Goal: Task Accomplishment & Management: Complete application form

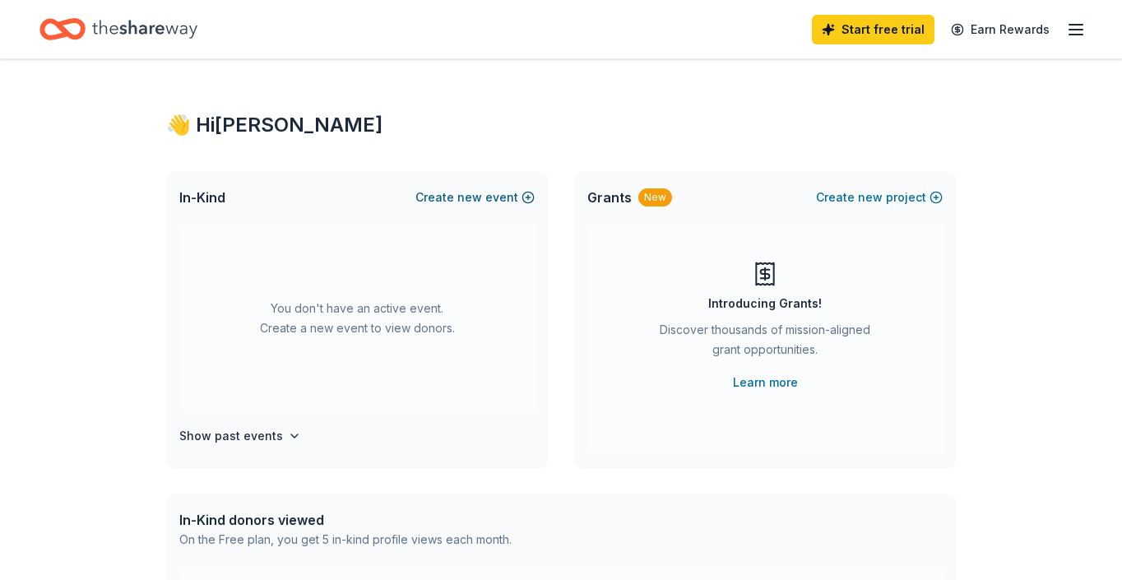
click at [477, 192] on span "new" at bounding box center [469, 197] width 25 height 20
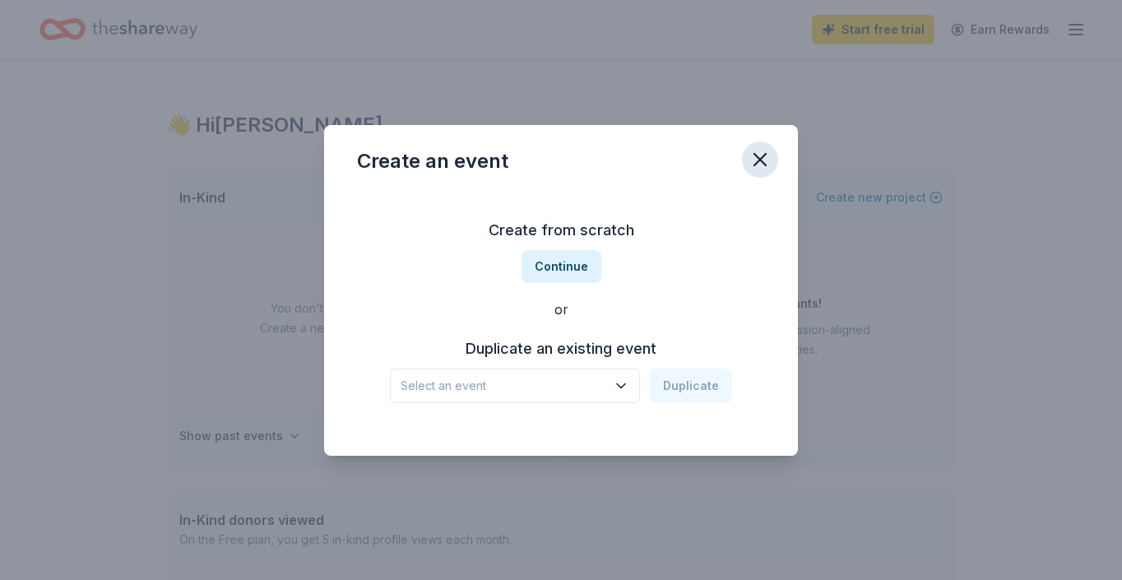
click at [762, 157] on icon "button" at bounding box center [760, 160] width 12 height 12
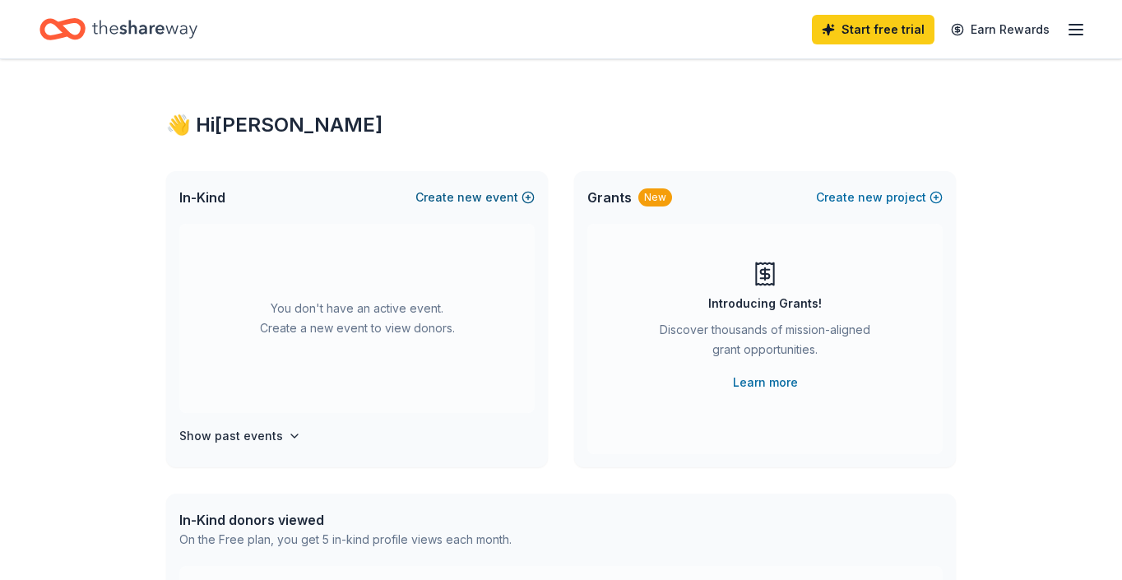
click at [466, 197] on span "new" at bounding box center [469, 197] width 25 height 20
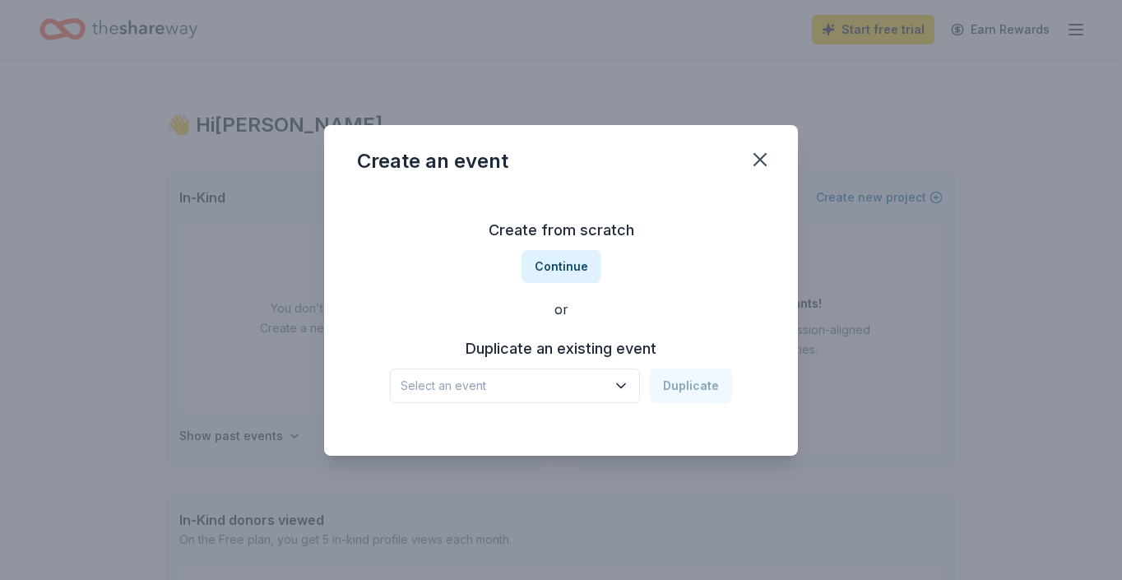
click at [623, 389] on icon "button" at bounding box center [621, 385] width 16 height 16
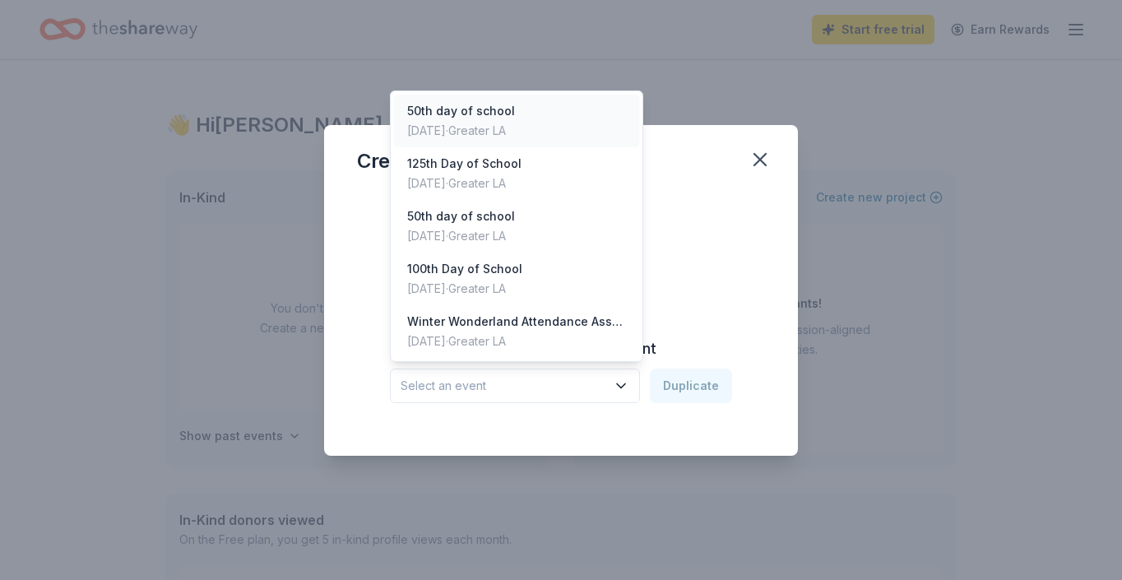
click at [503, 118] on div "50th day of school" at bounding box center [461, 111] width 108 height 20
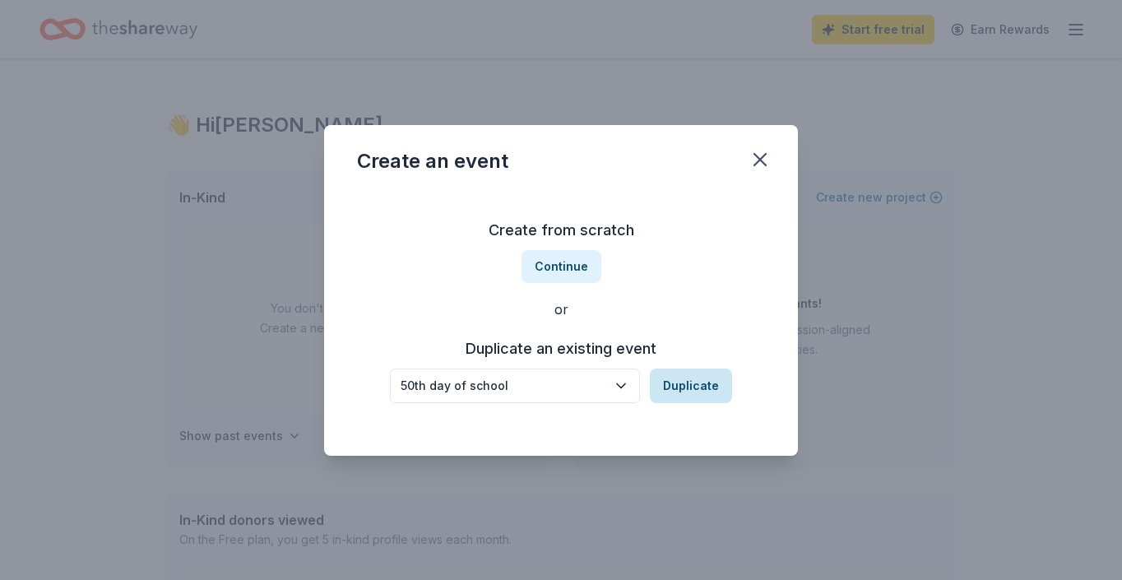
click at [683, 392] on button "Duplicate" at bounding box center [691, 385] width 82 height 35
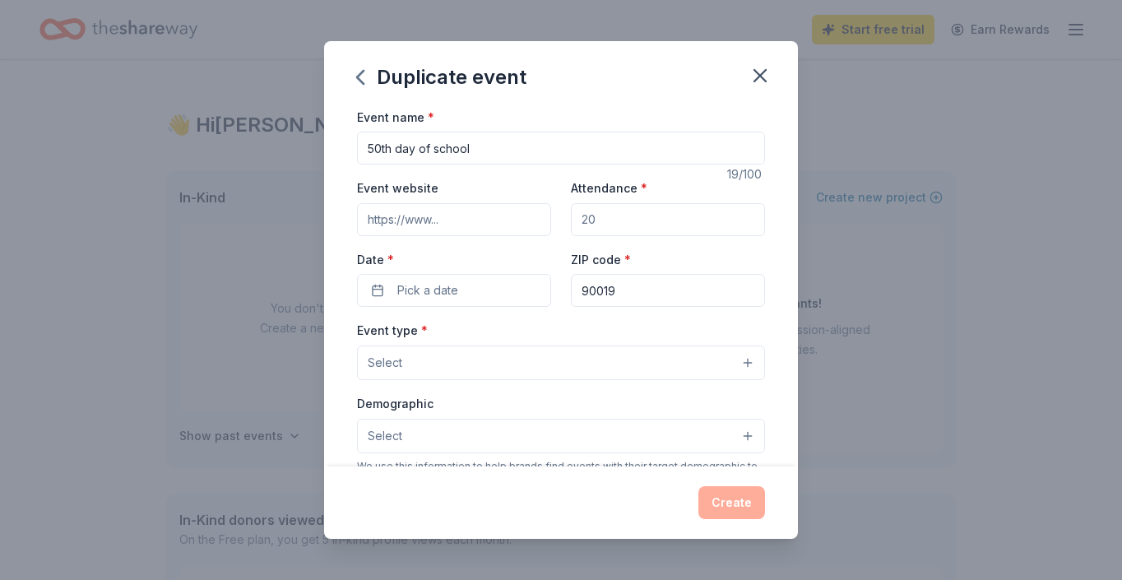
click at [433, 223] on input "Event website" at bounding box center [454, 219] width 194 height 33
click at [428, 293] on span "Pick a date" at bounding box center [427, 290] width 61 height 20
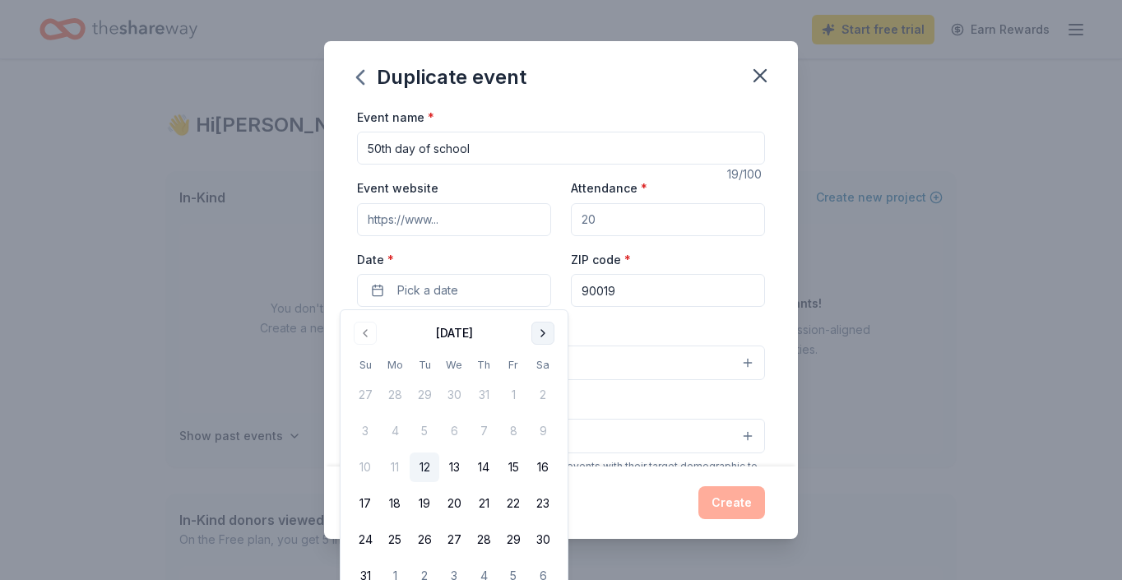
click at [545, 329] on button "Go to next month" at bounding box center [542, 333] width 23 height 23
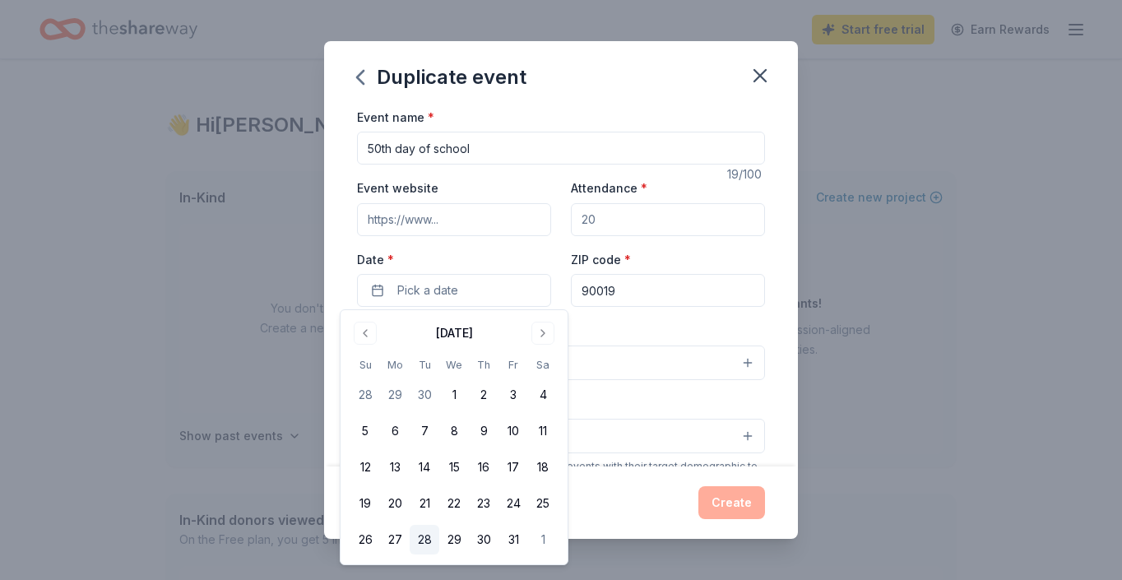
click at [432, 537] on button "28" at bounding box center [425, 540] width 30 height 30
click at [682, 324] on div "Event type * Select" at bounding box center [561, 350] width 408 height 60
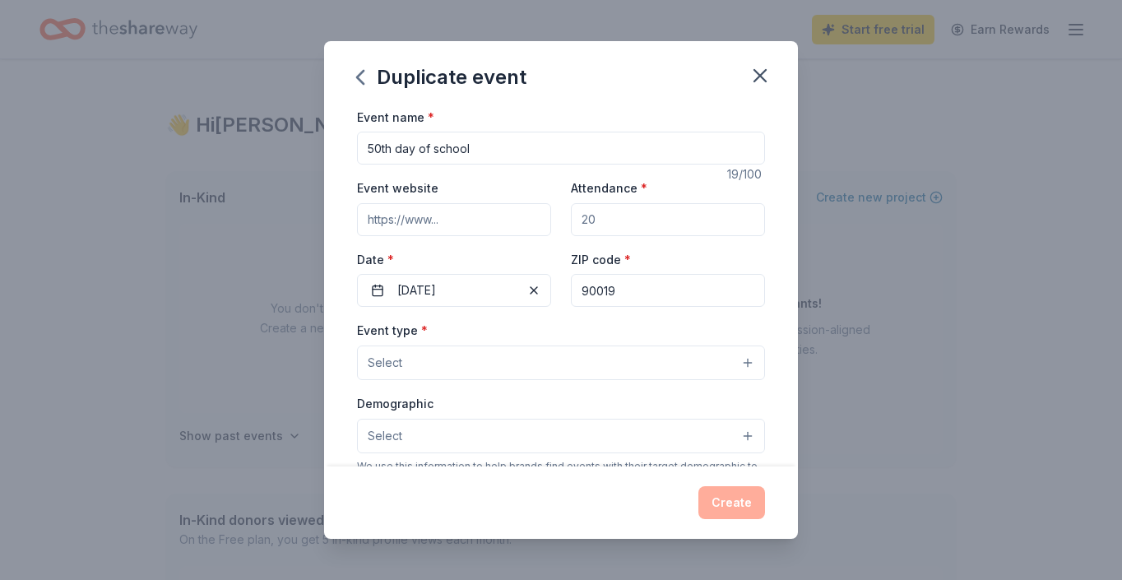
click at [632, 283] on input "90019" at bounding box center [668, 290] width 194 height 33
type input "90024"
click at [621, 359] on button "Select" at bounding box center [561, 362] width 408 height 35
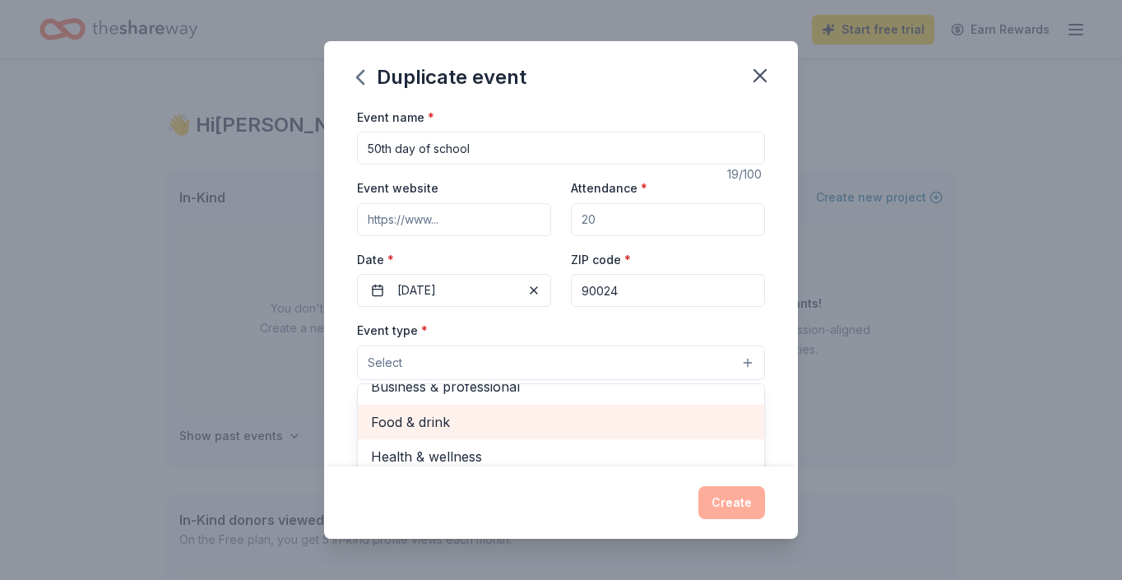
click at [497, 424] on span "Food & drink" at bounding box center [561, 421] width 380 height 21
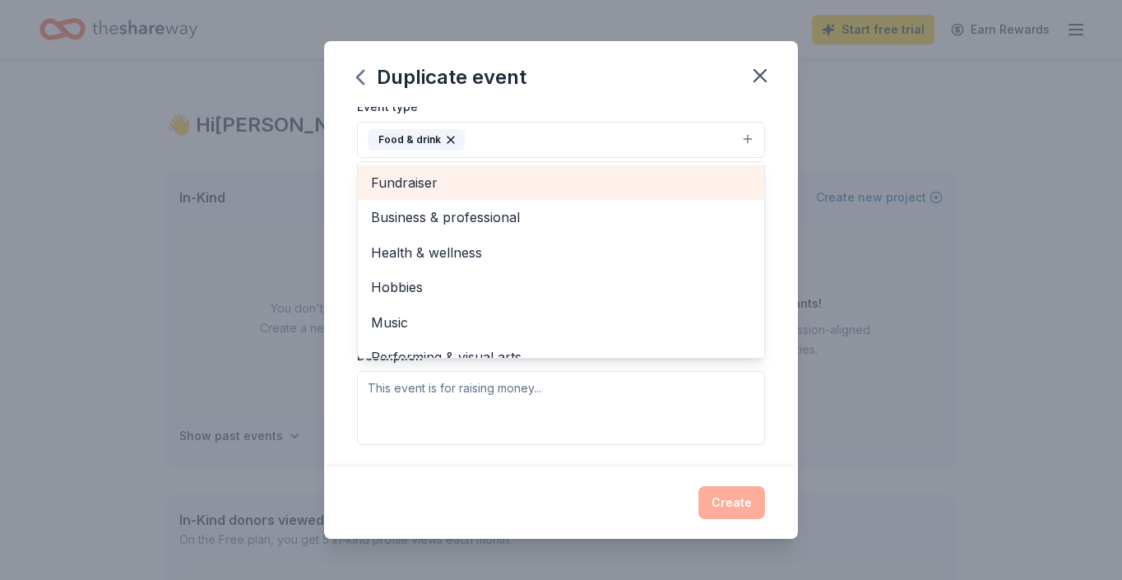
click at [462, 187] on span "Fundraiser" at bounding box center [561, 182] width 380 height 21
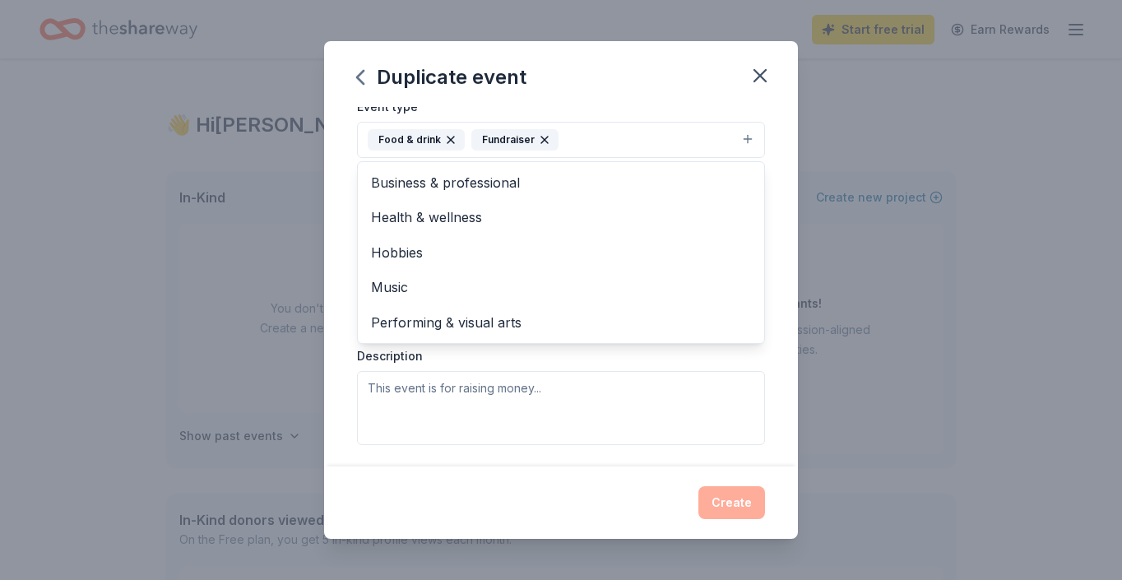
click at [613, 428] on div "Event type * Food & drink Fundraiser Business & professional Health & wellness …" at bounding box center [561, 270] width 408 height 348
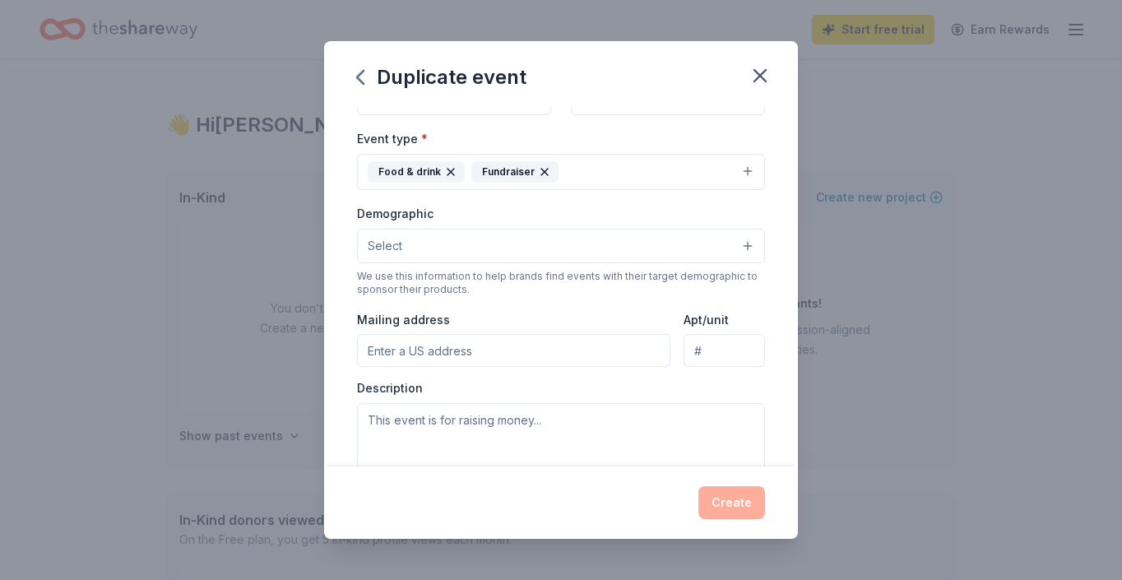
scroll to position [184, 0]
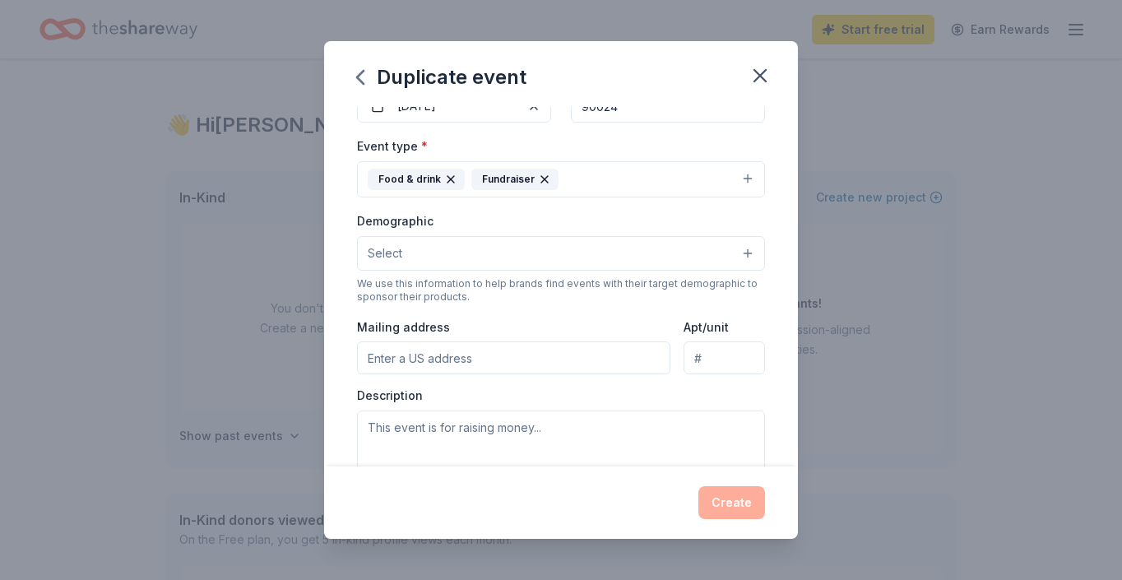
click at [525, 244] on button "Select" at bounding box center [561, 253] width 408 height 35
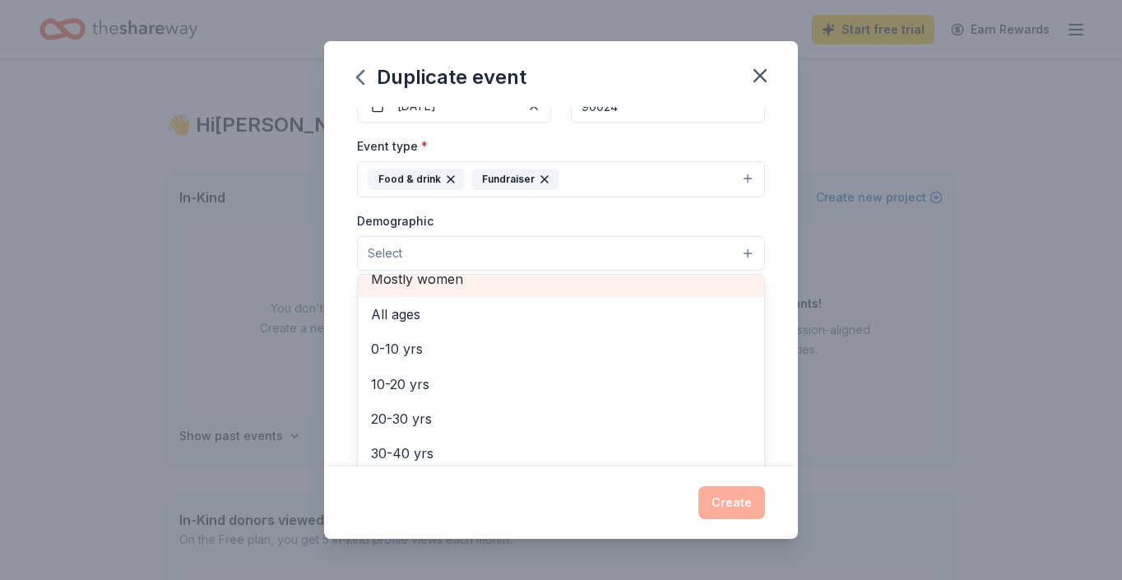
scroll to position [90, 0]
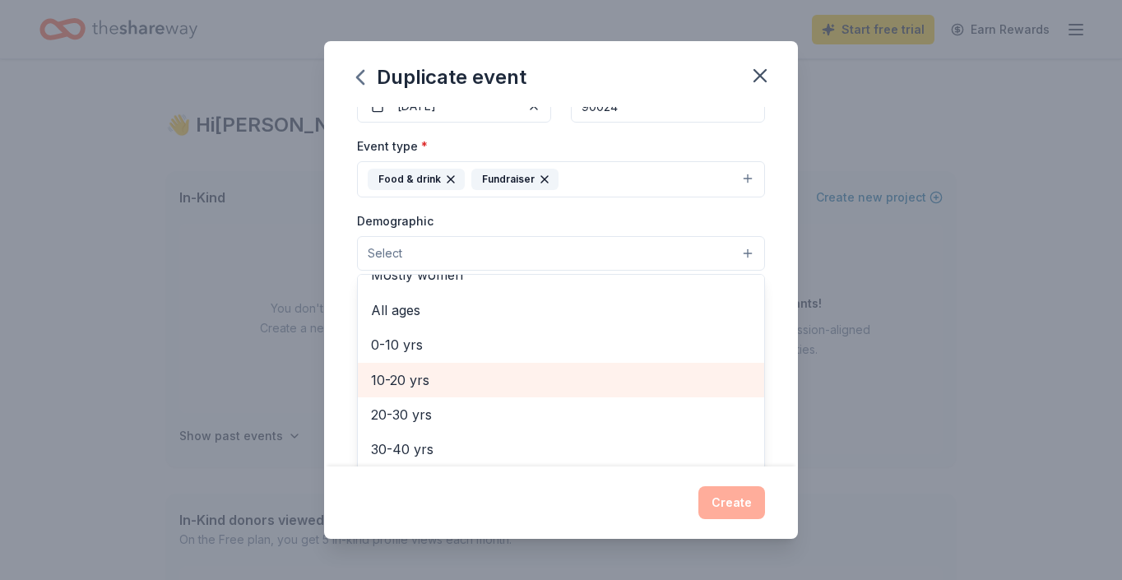
click at [428, 369] on span "10-20 yrs" at bounding box center [561, 379] width 380 height 21
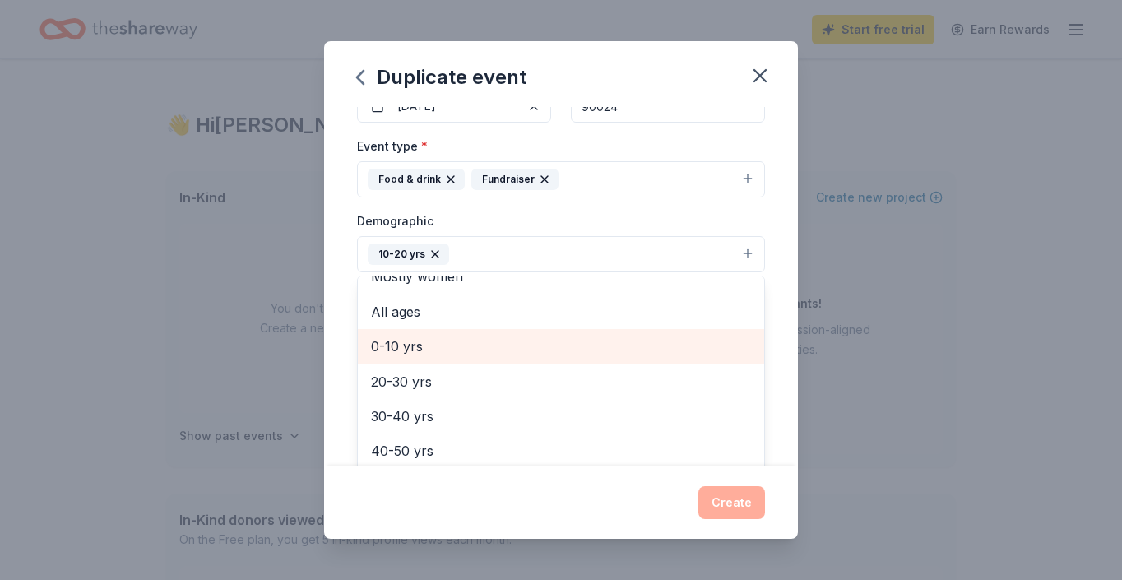
click at [419, 345] on span "0-10 yrs" at bounding box center [561, 346] width 380 height 21
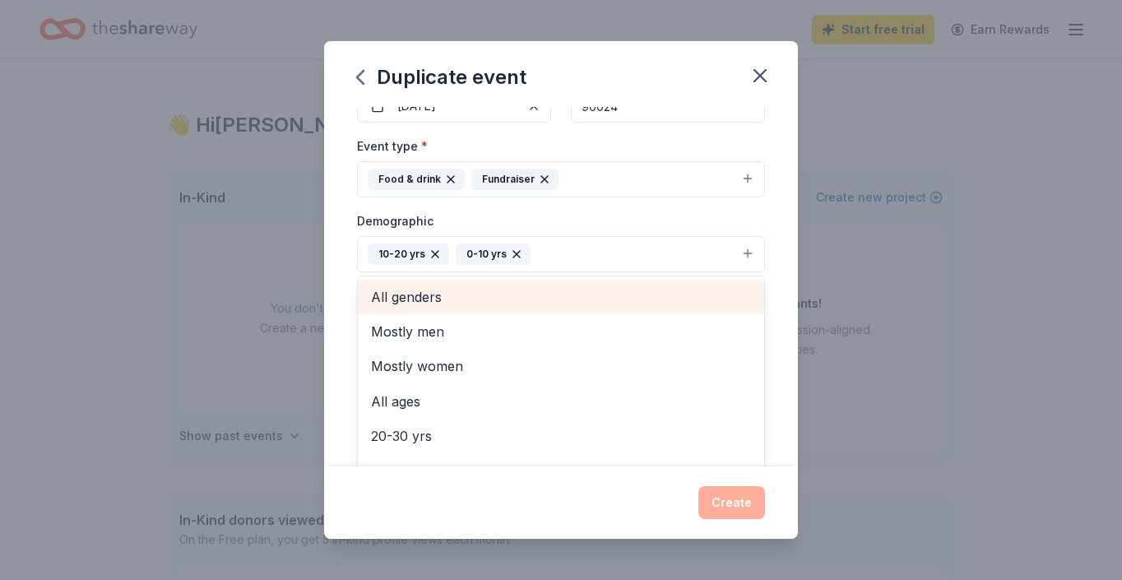
scroll to position [0, 0]
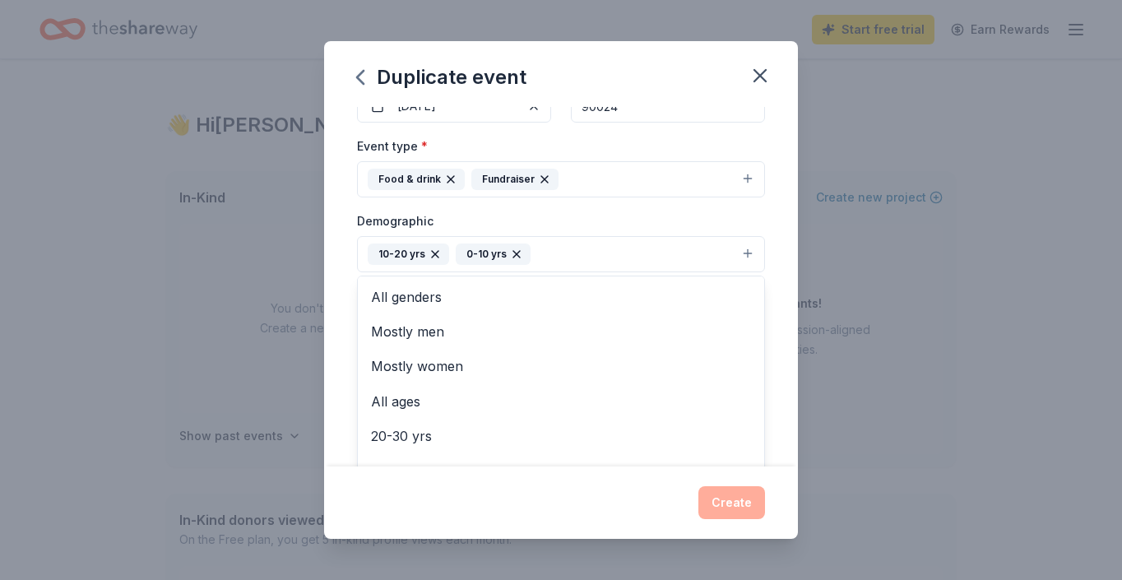
click at [689, 215] on div "Demographic 10-20 yrs 0-10 yrs All genders Mostly men Mostly women All ages 20-…" at bounding box center [561, 242] width 408 height 62
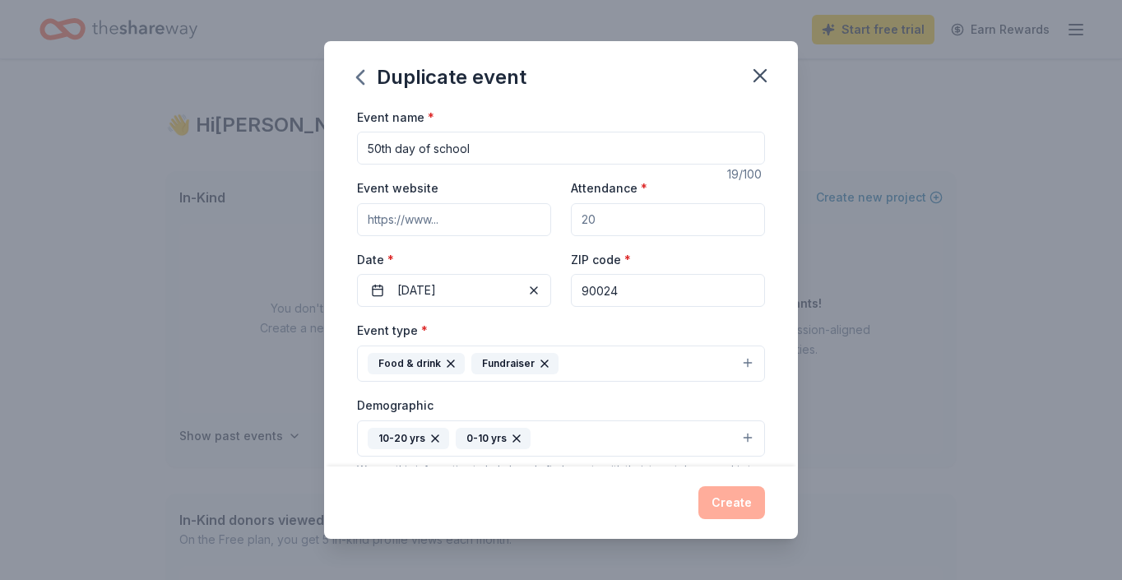
click at [742, 507] on div "Create" at bounding box center [561, 502] width 408 height 33
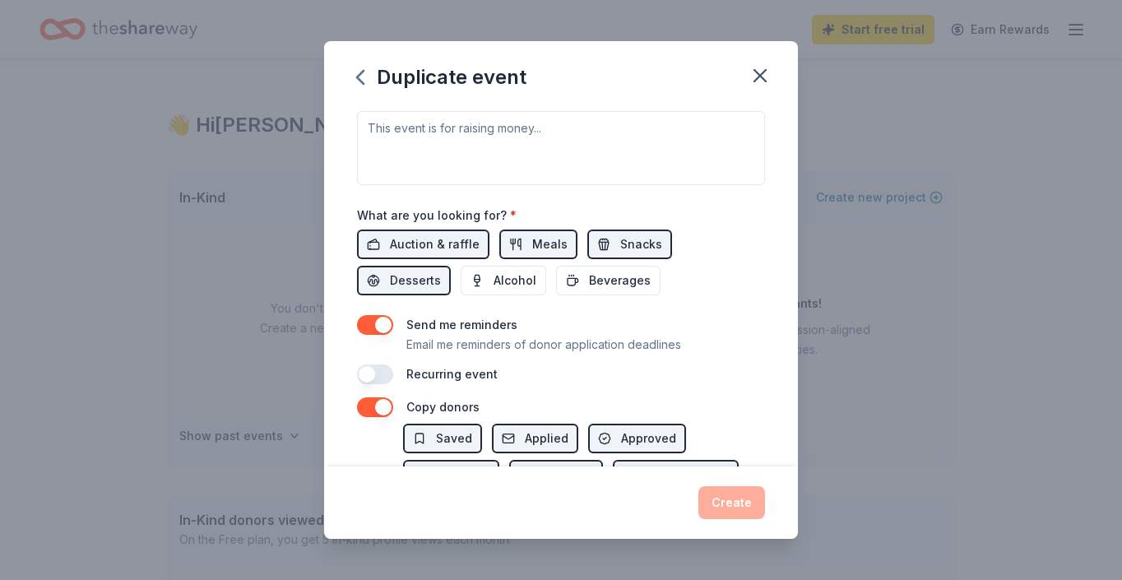
scroll to position [486, 0]
click at [419, 238] on span "Auction & raffle" at bounding box center [435, 244] width 90 height 20
click at [647, 238] on span "Snacks" at bounding box center [641, 244] width 42 height 20
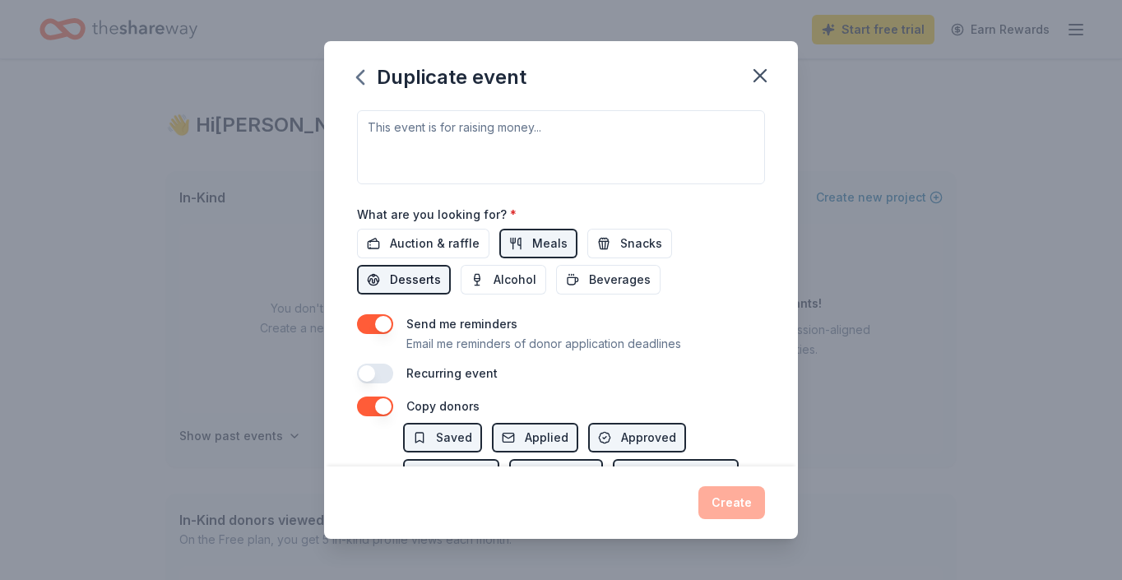
click at [451, 265] on button "Desserts" at bounding box center [404, 280] width 94 height 30
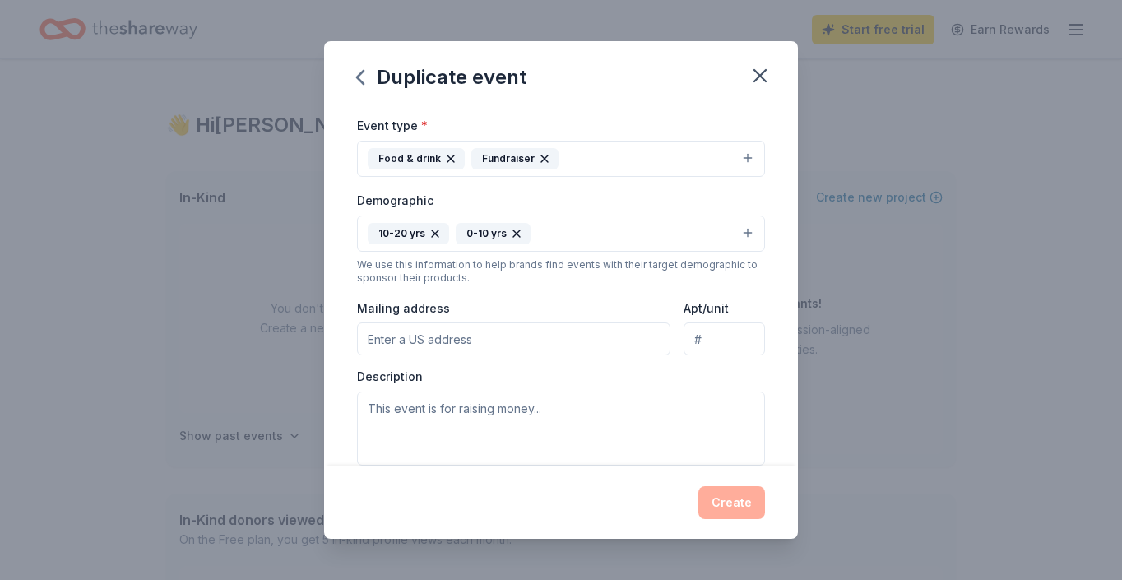
scroll to position [200, 0]
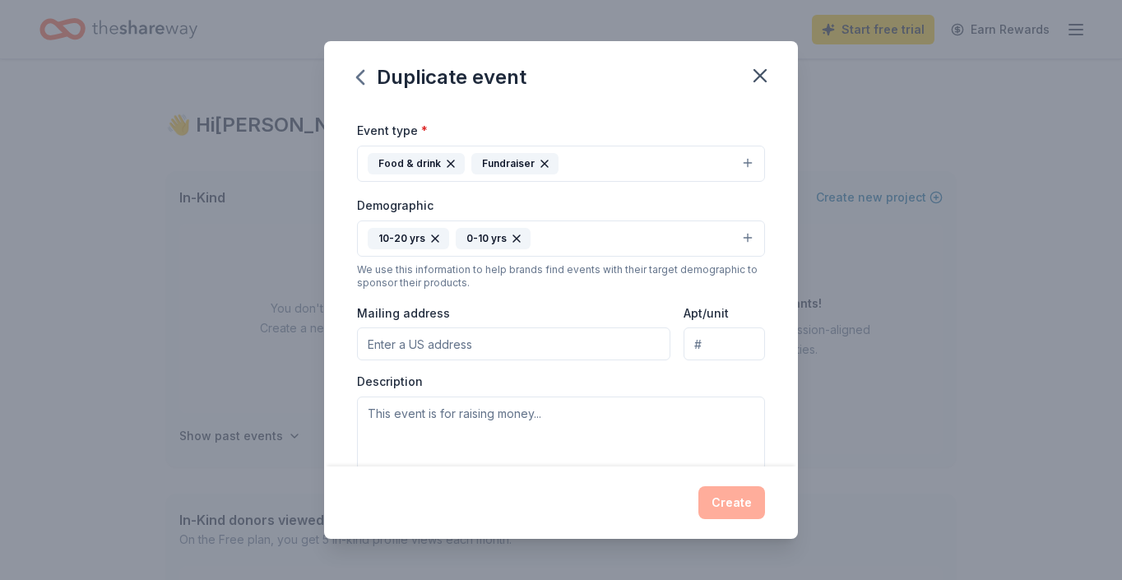
click at [397, 336] on input "Mailing address" at bounding box center [513, 343] width 313 height 33
type input "1212 Queen Anne Place, Los Angeles, CA, 90019"
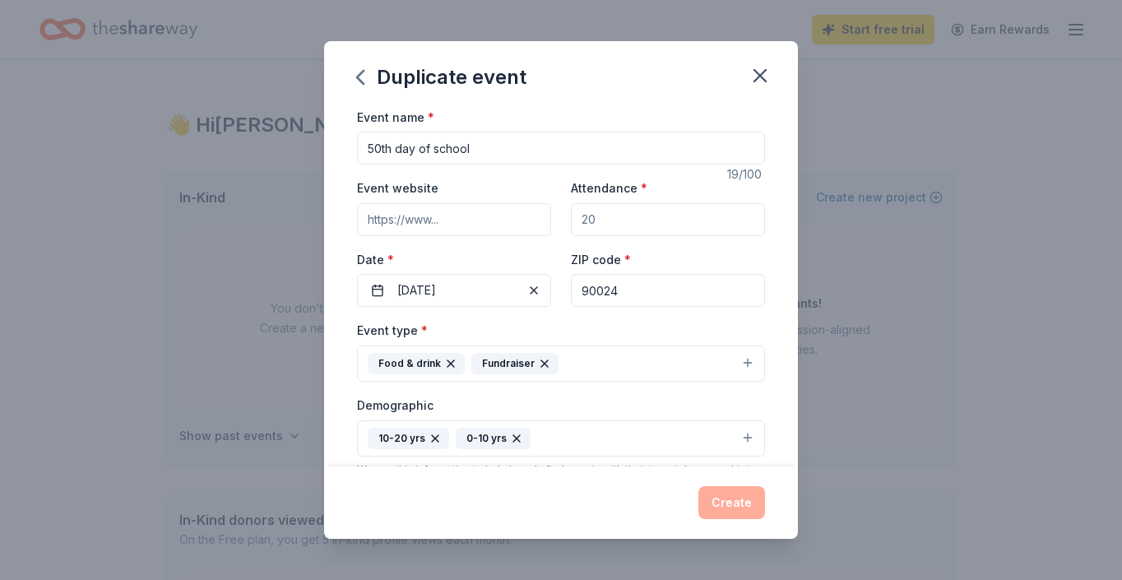
scroll to position [0, 0]
click at [678, 213] on input "Attendance *" at bounding box center [668, 219] width 194 height 33
type input "320"
click at [515, 249] on div "Date * 10/28/2025" at bounding box center [454, 278] width 194 height 58
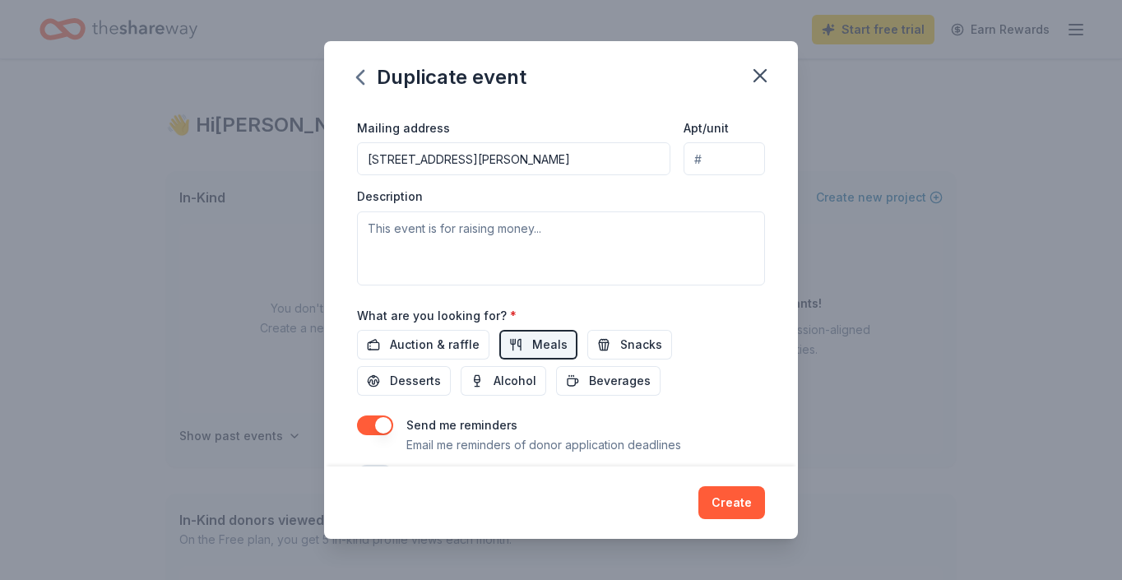
scroll to position [410, 0]
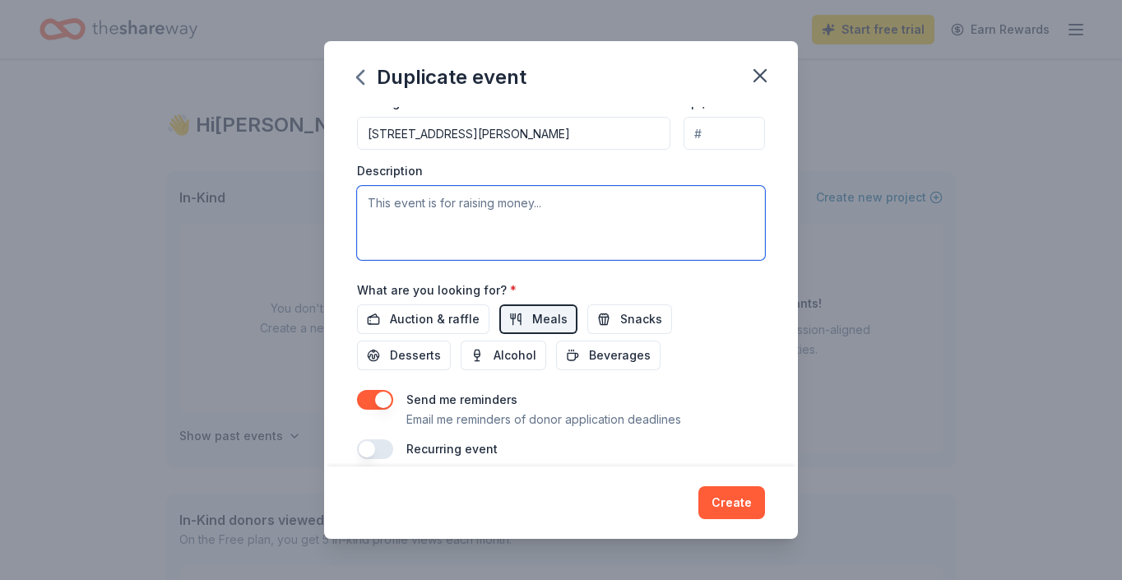
click at [428, 206] on textarea at bounding box center [561, 223] width 408 height 74
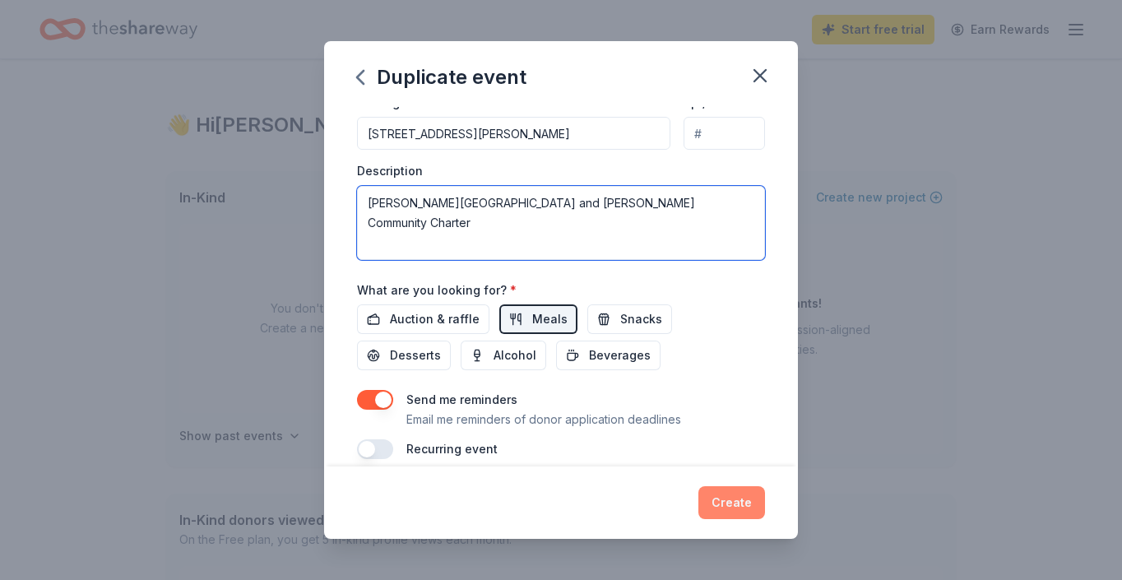
type textarea "[PERSON_NAME][GEOGRAPHIC_DATA] and [PERSON_NAME] Community Charter"
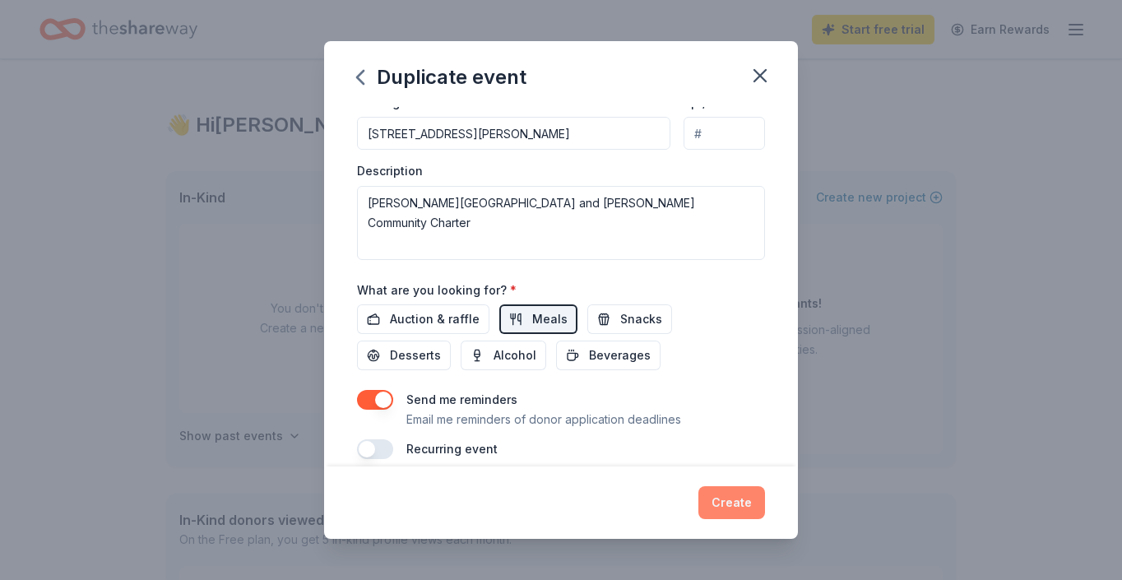
click at [719, 502] on button "Create" at bounding box center [731, 502] width 67 height 33
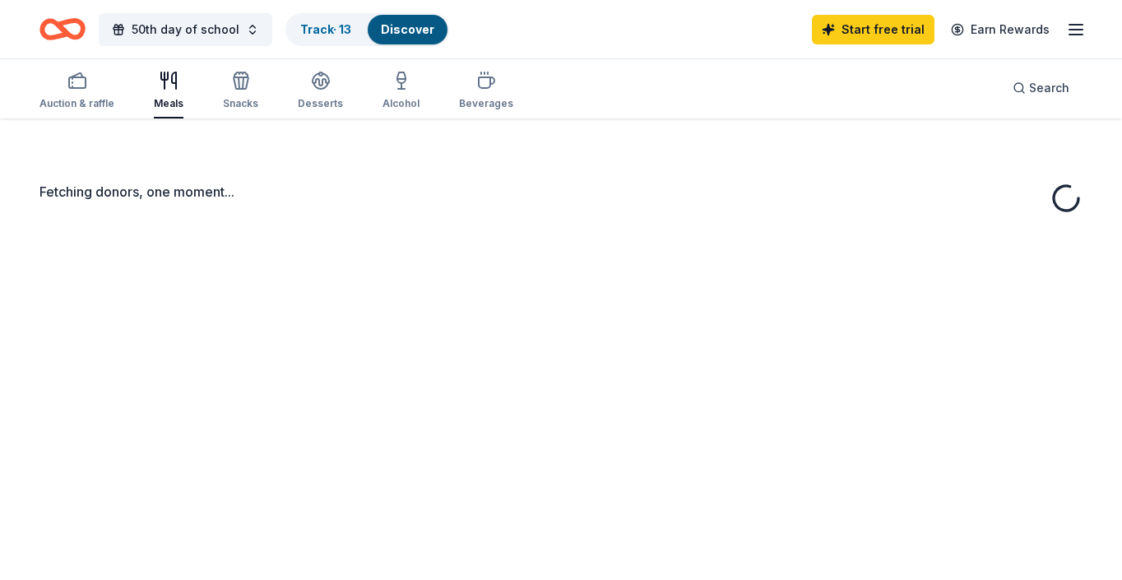
scroll to position [23, 0]
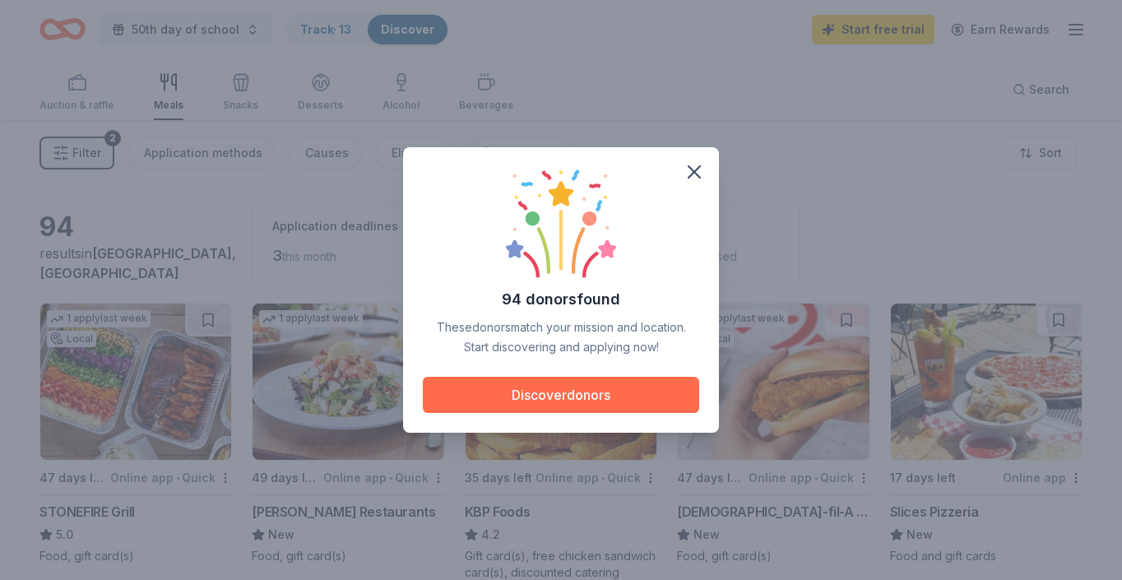
click at [599, 399] on button "Discover donors" at bounding box center [561, 395] width 276 height 36
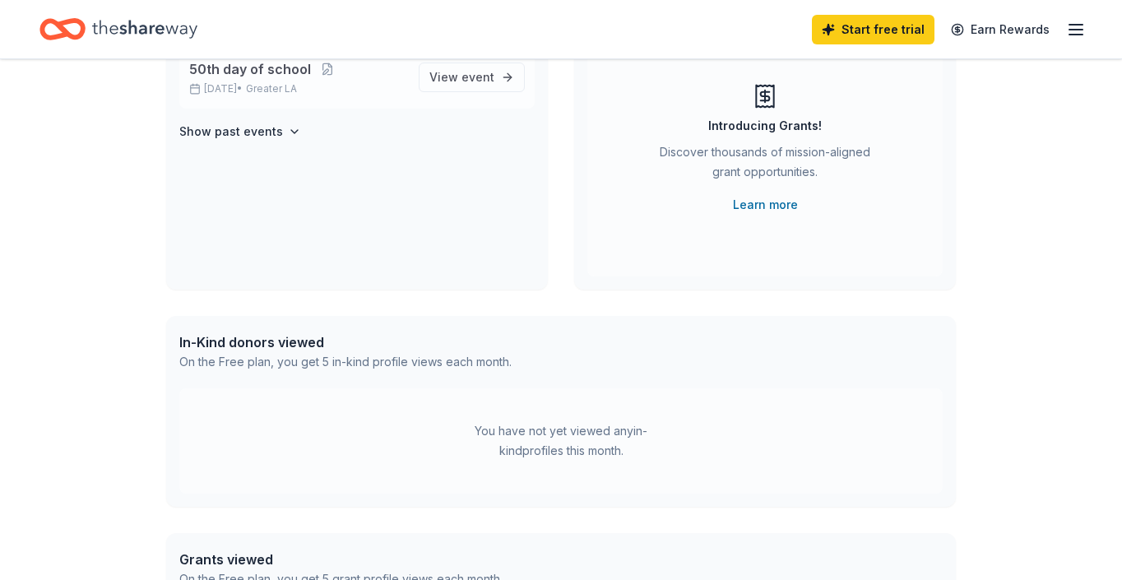
scroll to position [192, 0]
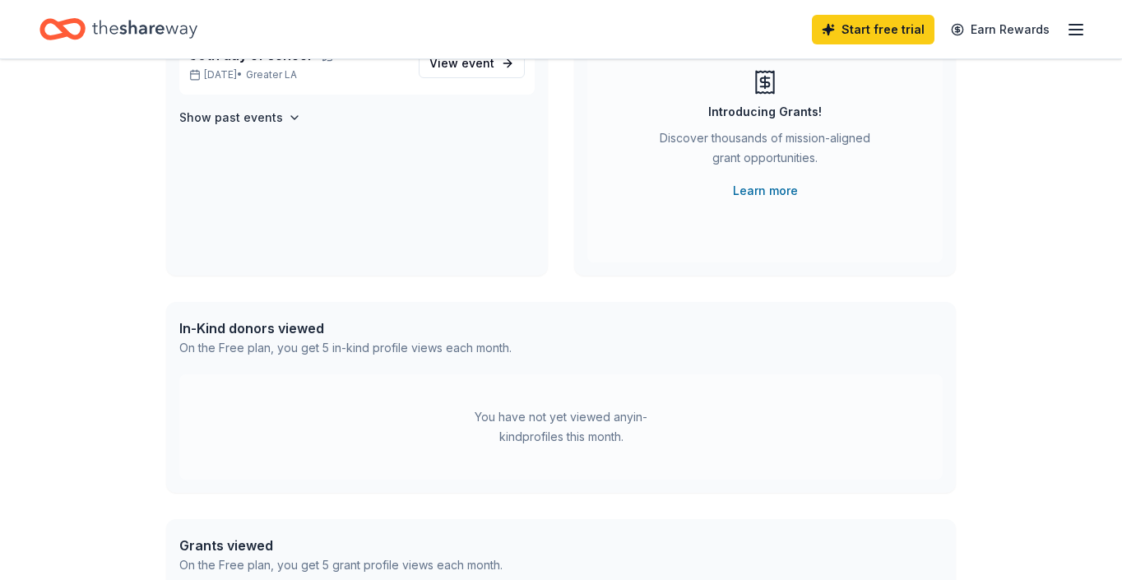
click at [267, 333] on div "In-Kind donors viewed" at bounding box center [345, 328] width 332 height 20
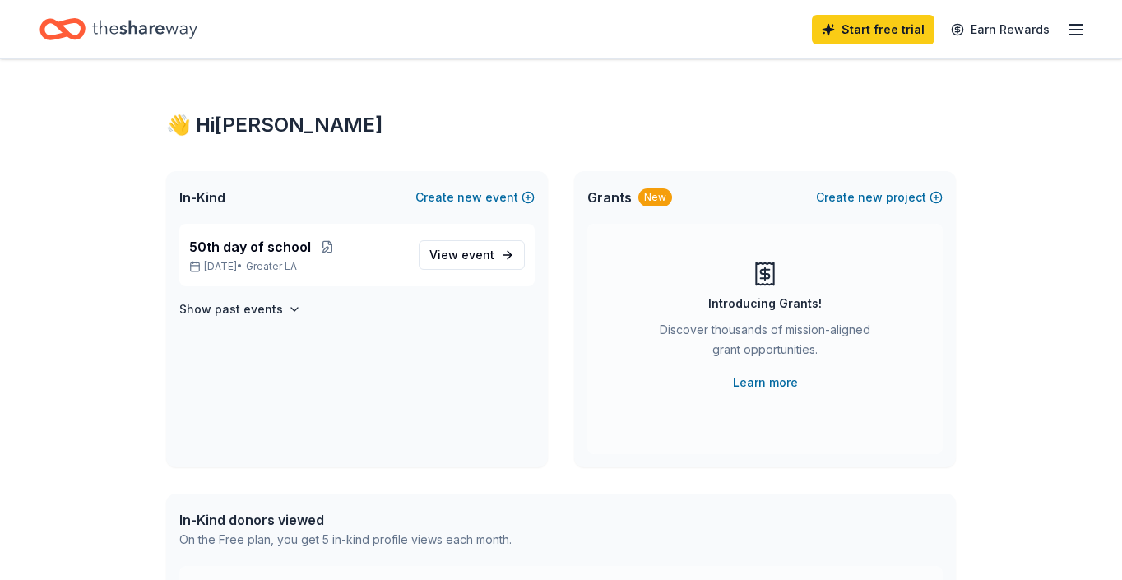
scroll to position [0, 0]
click at [240, 247] on span "50th day of school" at bounding box center [250, 247] width 122 height 20
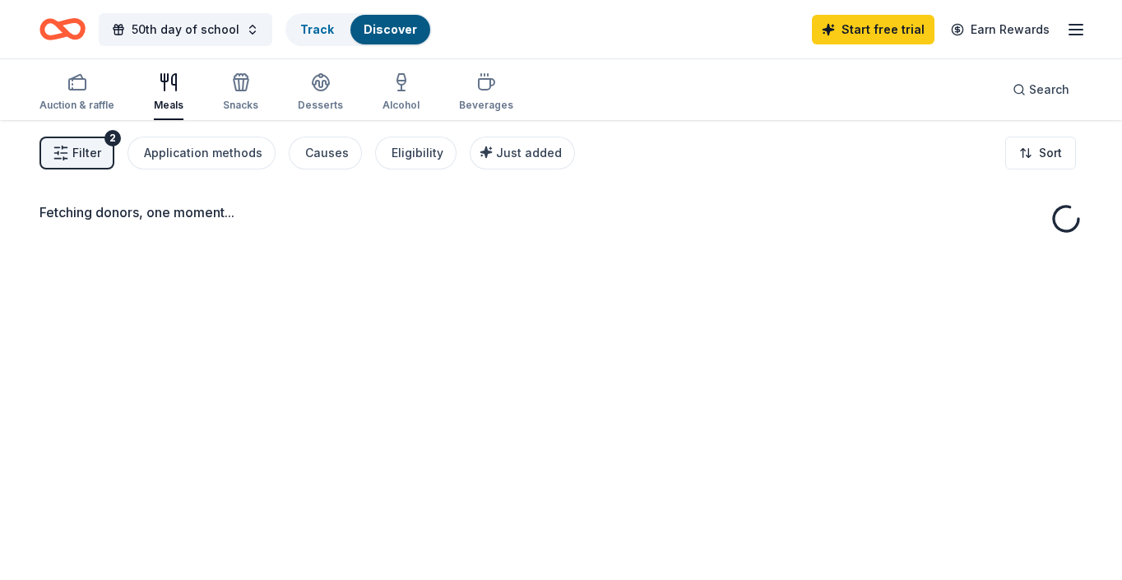
click at [266, 197] on div "Fetching donors, one moment..." at bounding box center [561, 410] width 1122 height 580
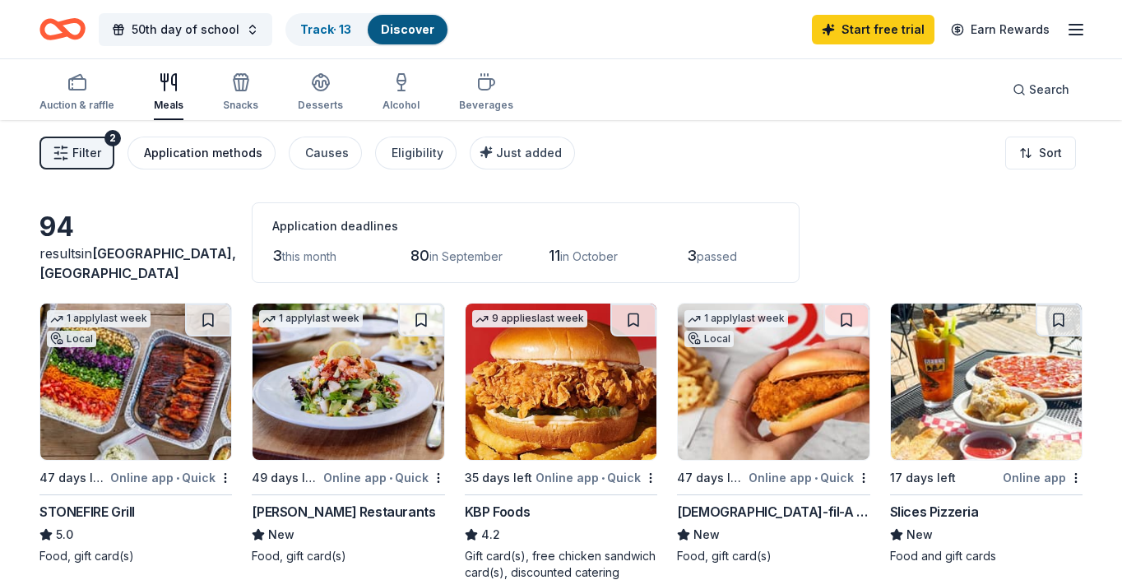
click at [201, 154] on div "Application methods" at bounding box center [203, 153] width 118 height 20
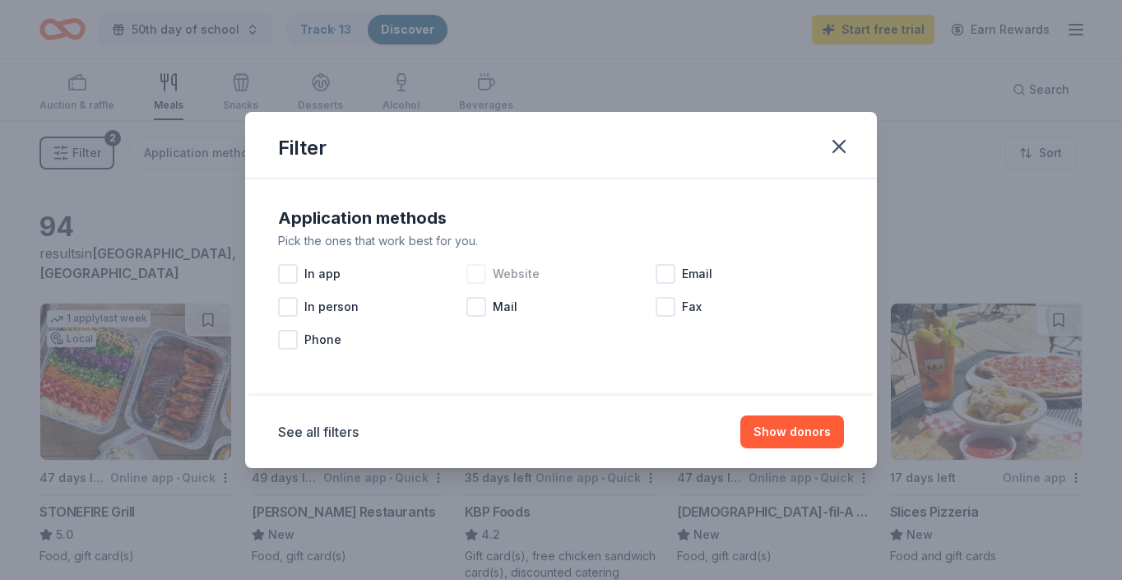
click at [485, 275] on div at bounding box center [476, 274] width 20 height 20
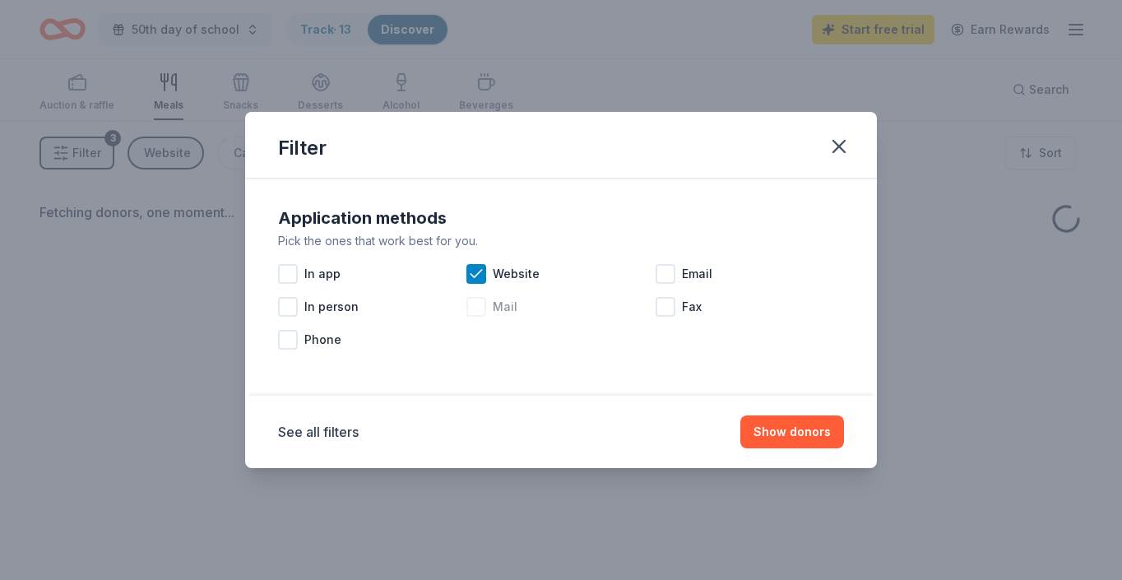
click at [486, 304] on div at bounding box center [476, 307] width 20 height 20
click at [660, 275] on div at bounding box center [665, 274] width 20 height 20
click at [810, 433] on button "Show donors" at bounding box center [792, 431] width 104 height 33
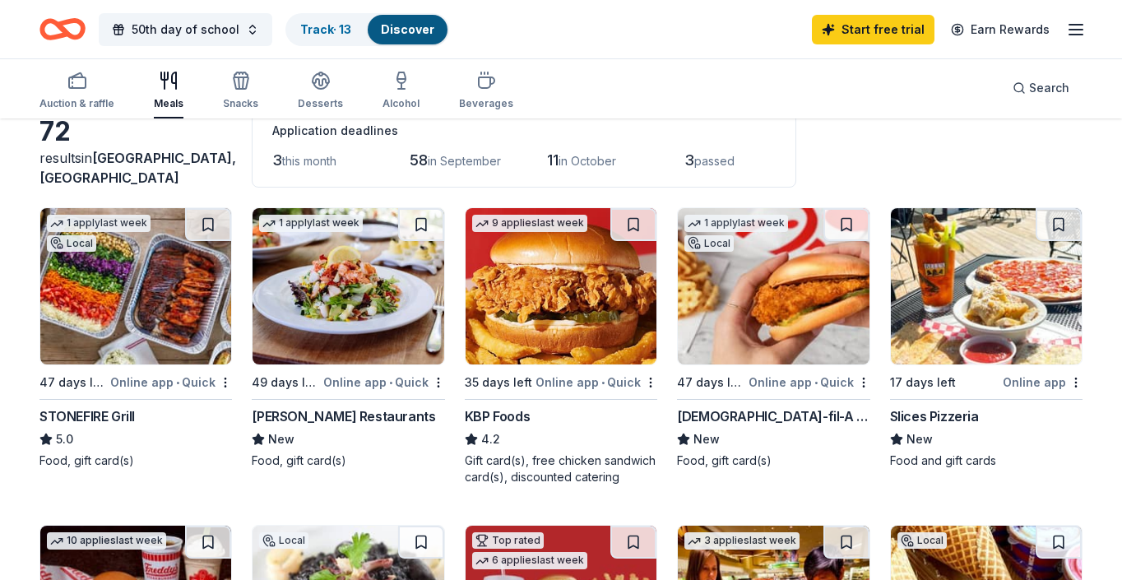
scroll to position [96, 0]
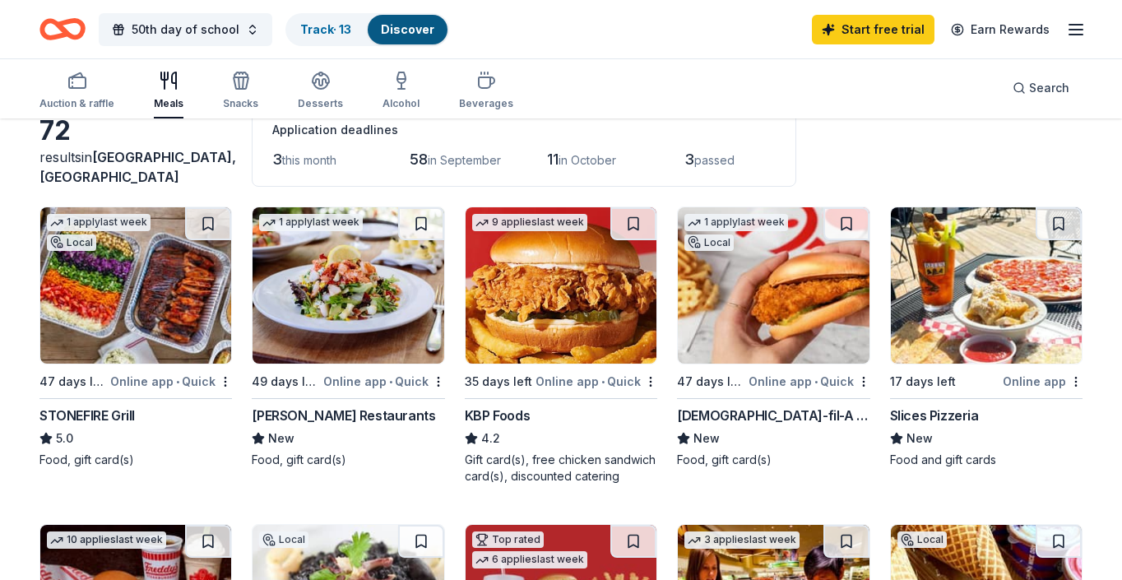
click at [548, 331] on img at bounding box center [560, 285] width 191 height 156
click at [772, 292] on img at bounding box center [773, 285] width 191 height 156
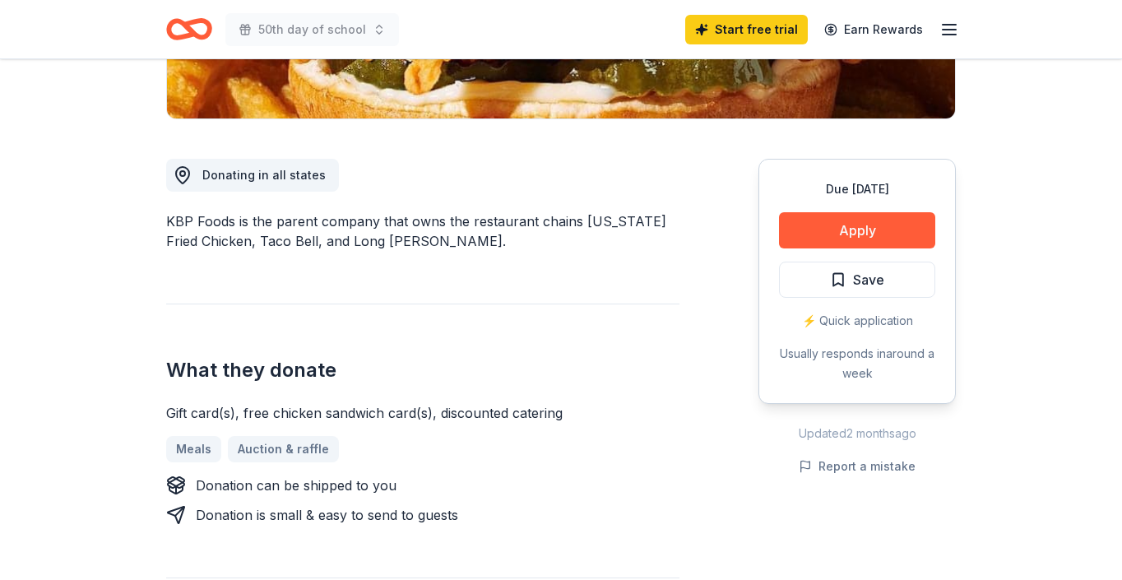
scroll to position [287, 0]
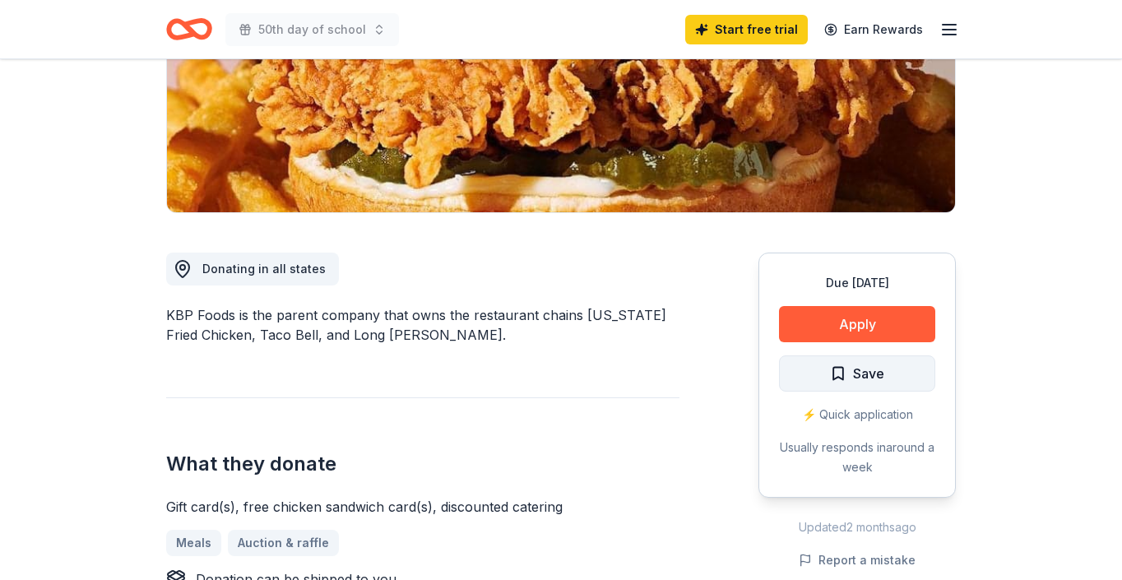
click at [870, 376] on span "Save" at bounding box center [868, 373] width 31 height 21
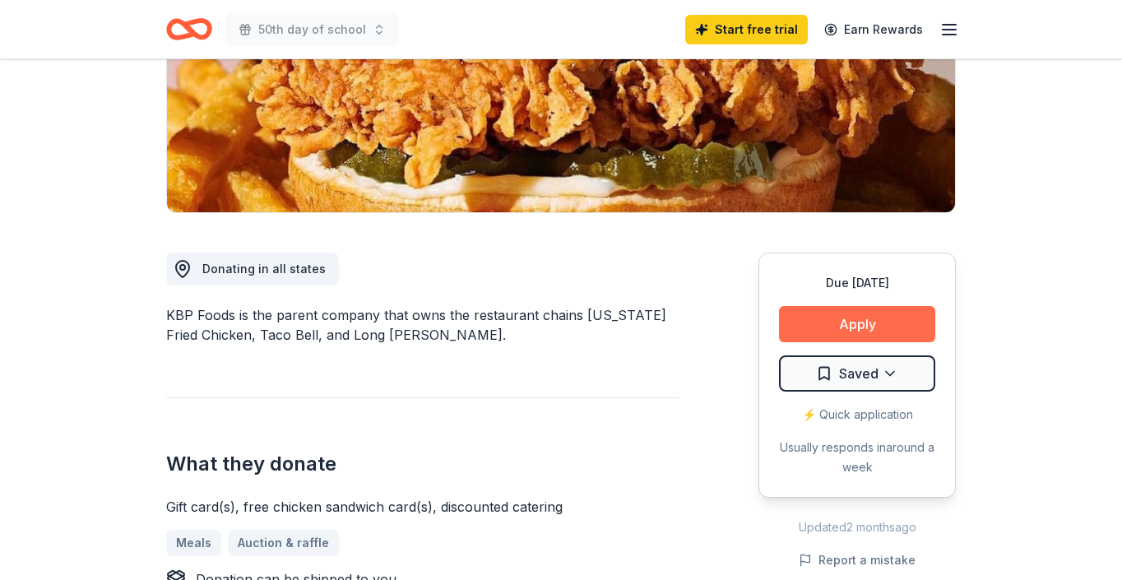
click at [844, 329] on button "Apply" at bounding box center [857, 324] width 156 height 36
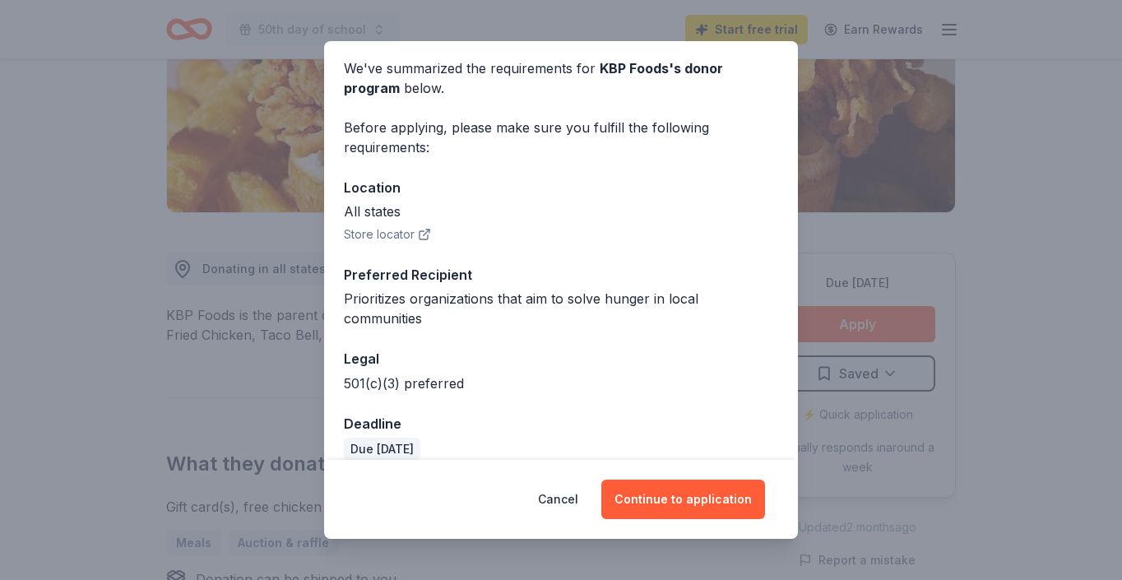
scroll to position [62, 0]
click at [699, 498] on button "Continue to application" at bounding box center [683, 498] width 164 height 39
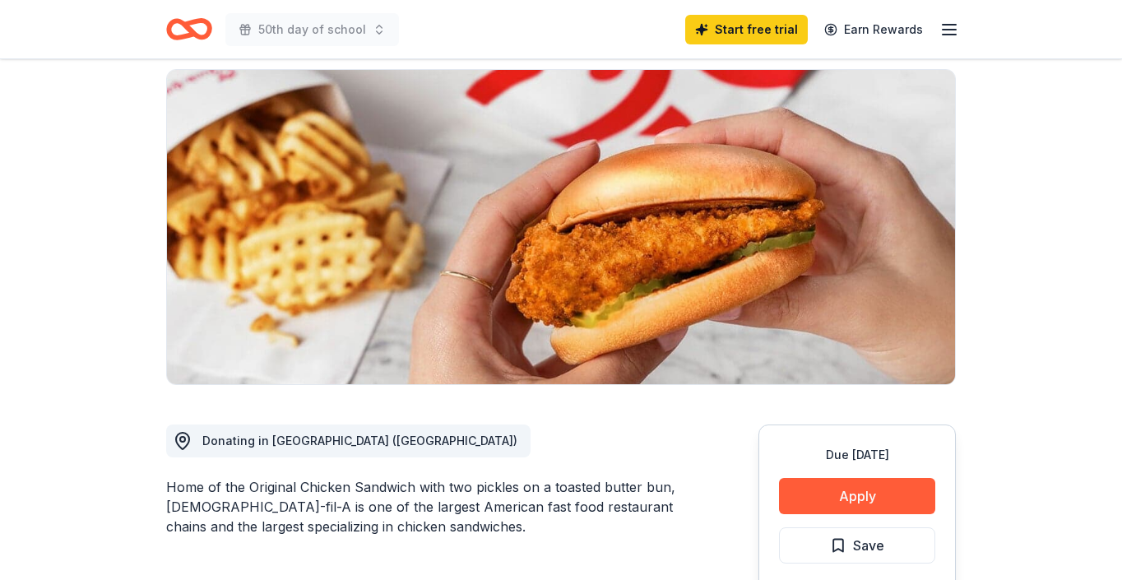
scroll to position [165, 0]
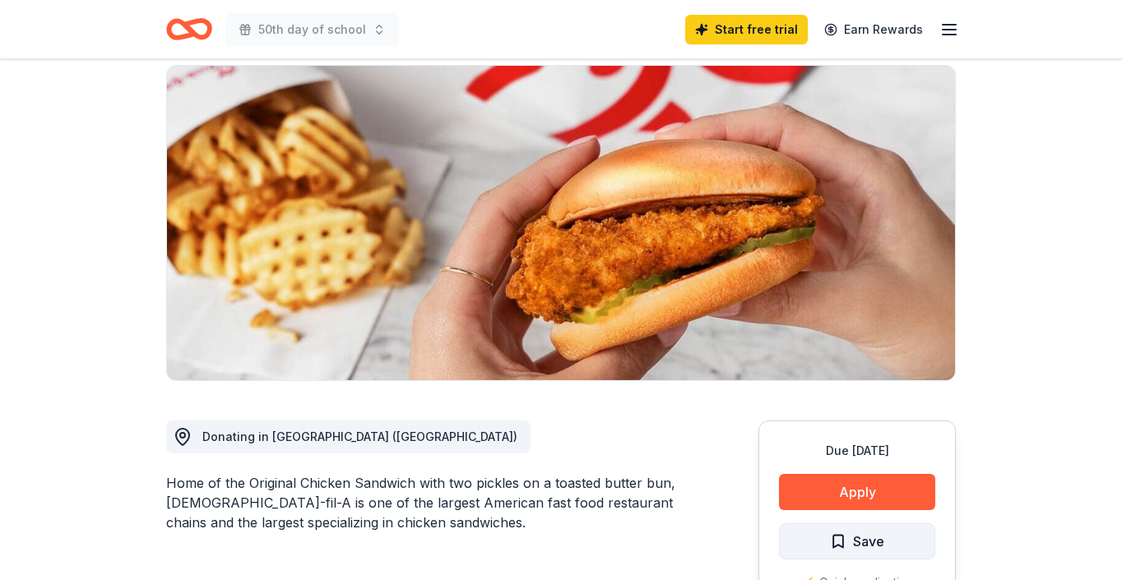
click at [865, 530] on span "Save" at bounding box center [868, 540] width 31 height 21
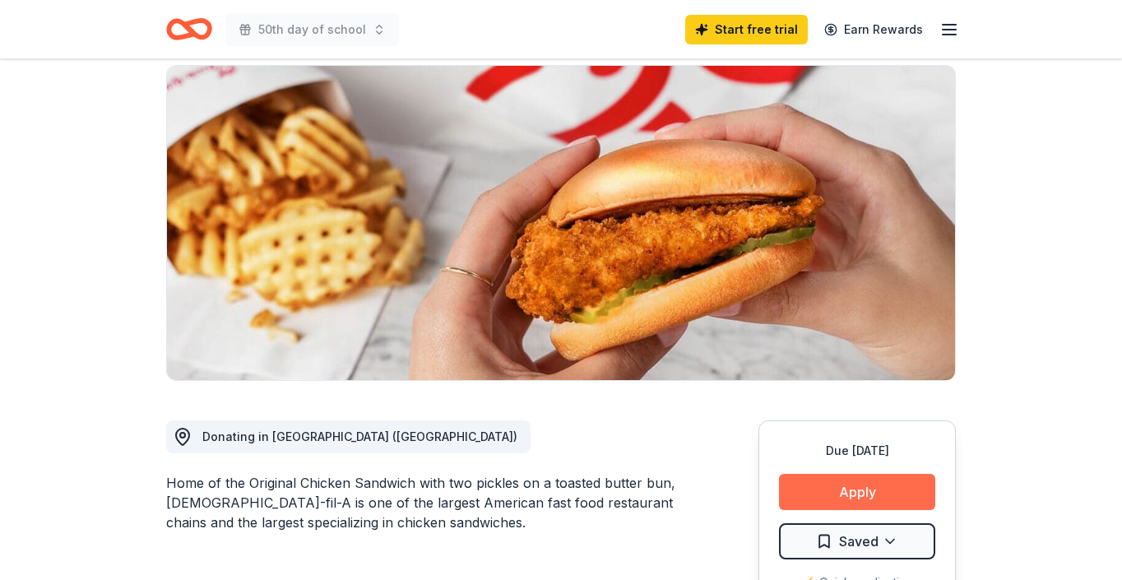
click at [840, 474] on button "Apply" at bounding box center [857, 492] width 156 height 36
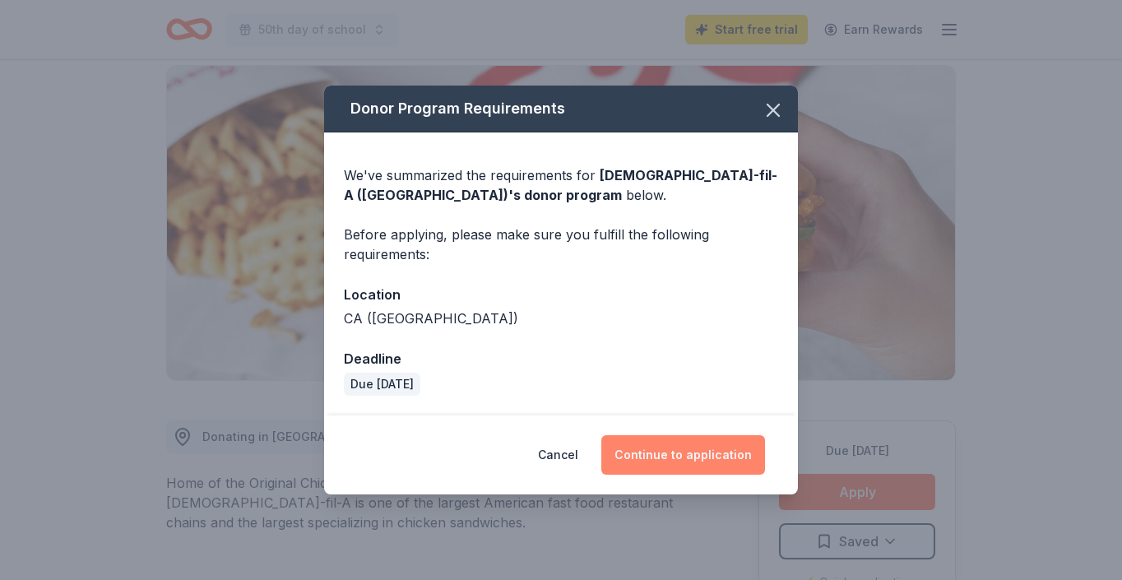
click at [675, 452] on button "Continue to application" at bounding box center [683, 454] width 164 height 39
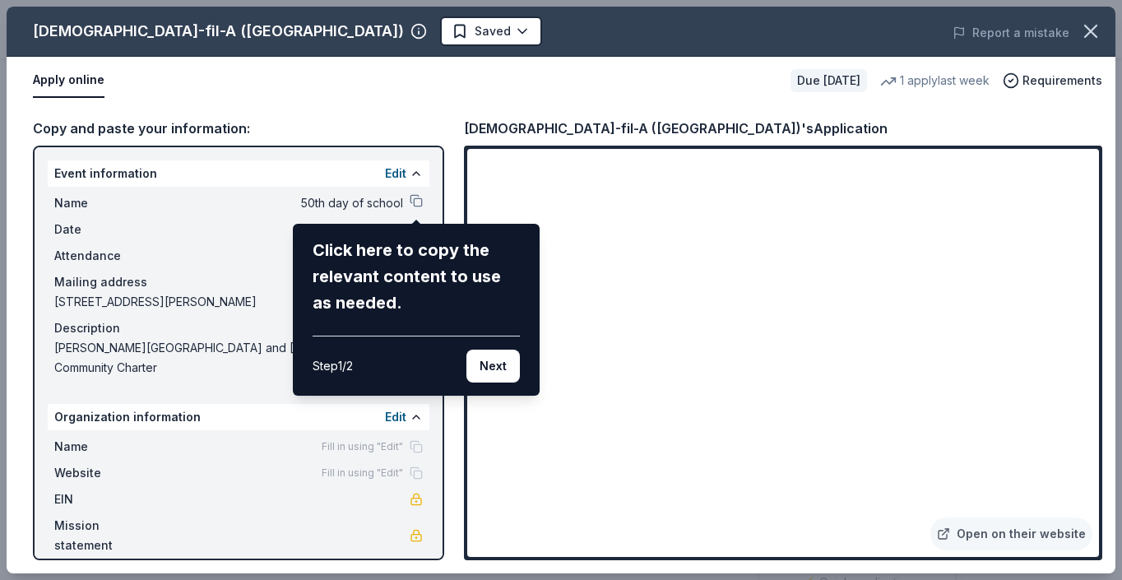
click at [1007, 536] on div "[DEMOGRAPHIC_DATA]-fil-A ([GEOGRAPHIC_DATA]) Saved Report a mistake Apply onlin…" at bounding box center [561, 290] width 1109 height 567
click at [993, 529] on div "[DEMOGRAPHIC_DATA]-fil-A ([GEOGRAPHIC_DATA]) Saved Report a mistake Apply onlin…" at bounding box center [561, 290] width 1109 height 567
click at [493, 366] on button "Next" at bounding box center [492, 365] width 53 height 33
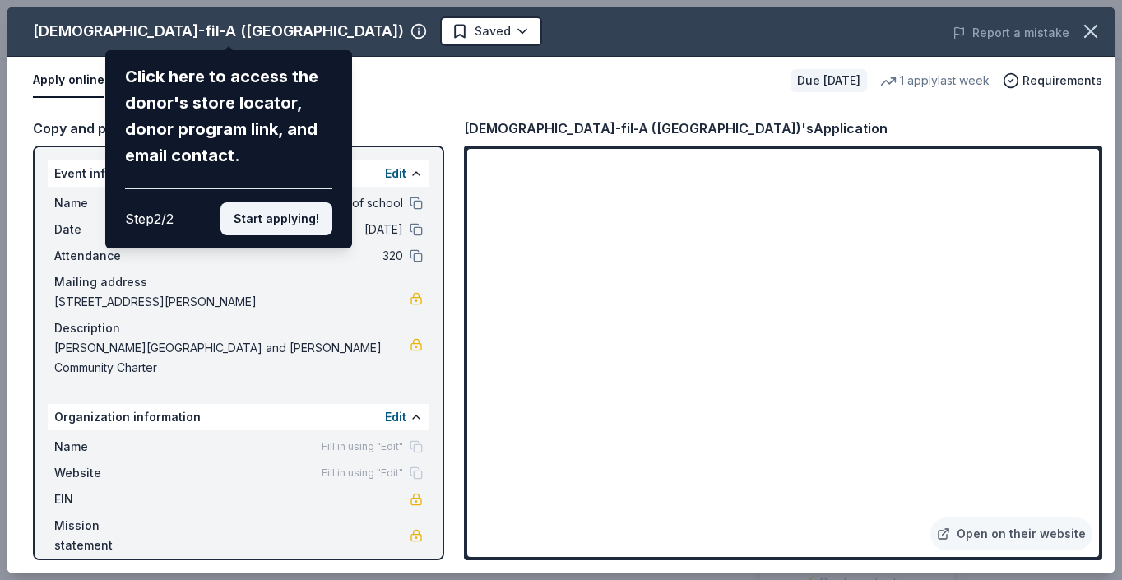
click at [287, 202] on button "Start applying!" at bounding box center [276, 218] width 112 height 33
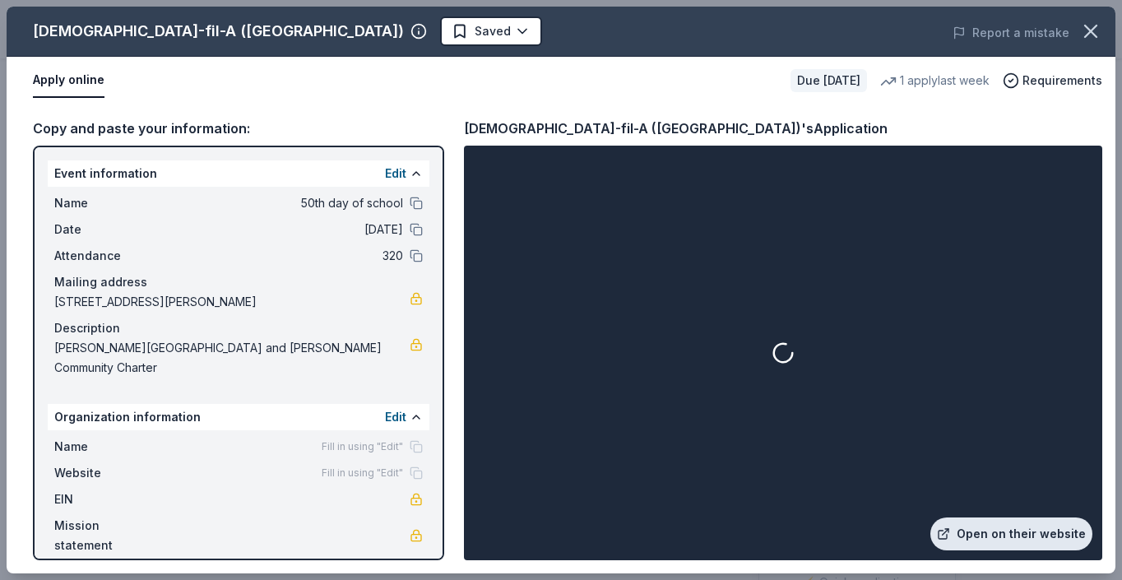
click at [1040, 535] on link "Open on their website" at bounding box center [1011, 533] width 162 height 33
